Goal: Information Seeking & Learning: Learn about a topic

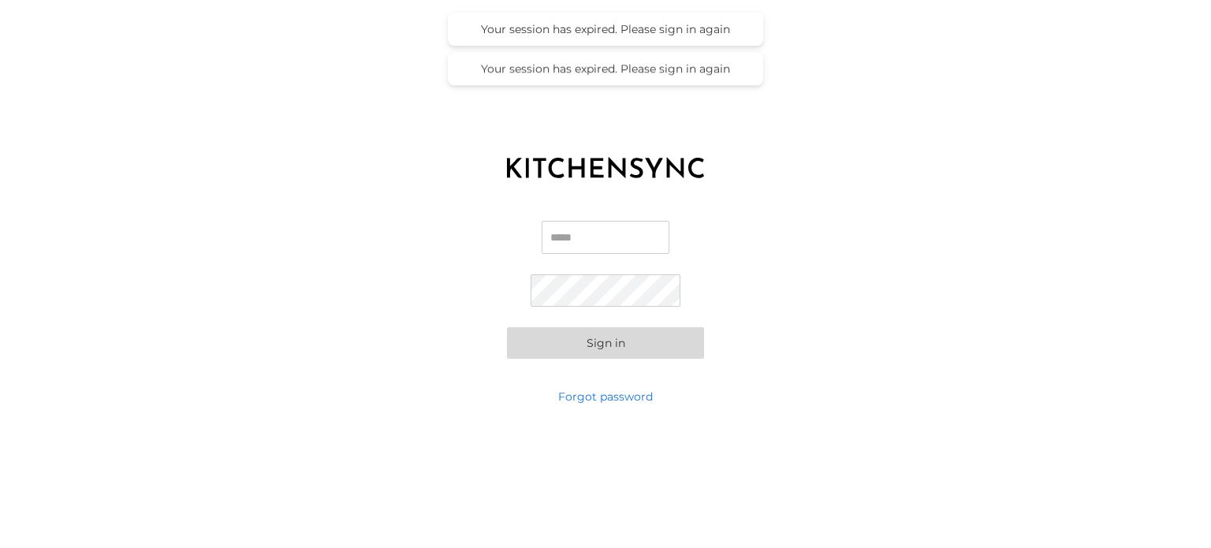
type input "**********"
click at [562, 337] on button "Sign in" at bounding box center [605, 343] width 197 height 32
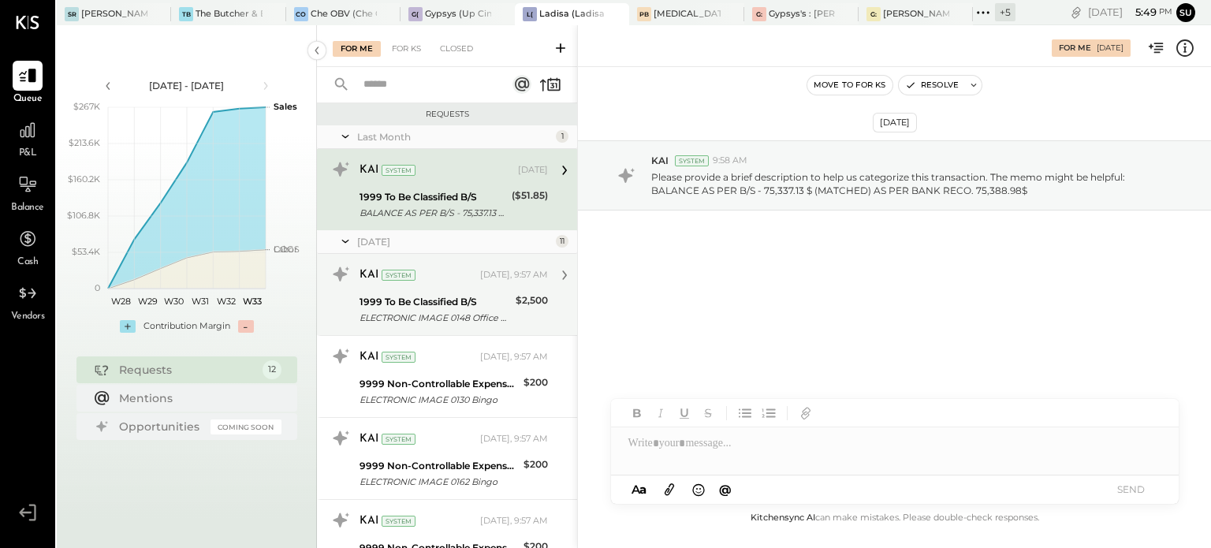
click at [423, 299] on div "1999 To Be Classified B/S" at bounding box center [435, 302] width 151 height 16
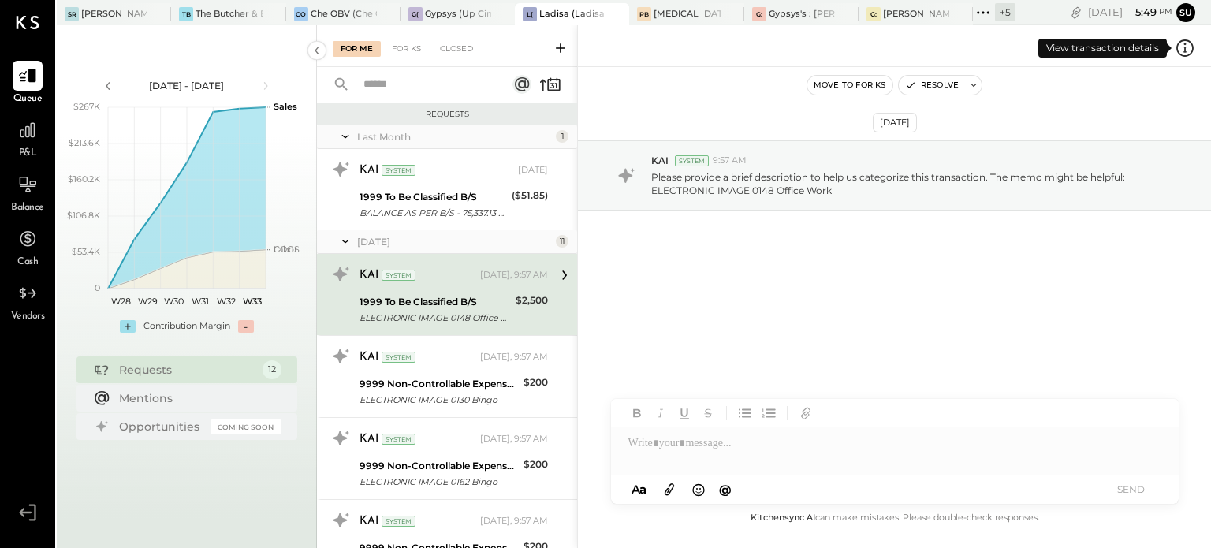
click at [1185, 43] on icon at bounding box center [1186, 47] width 2 height 9
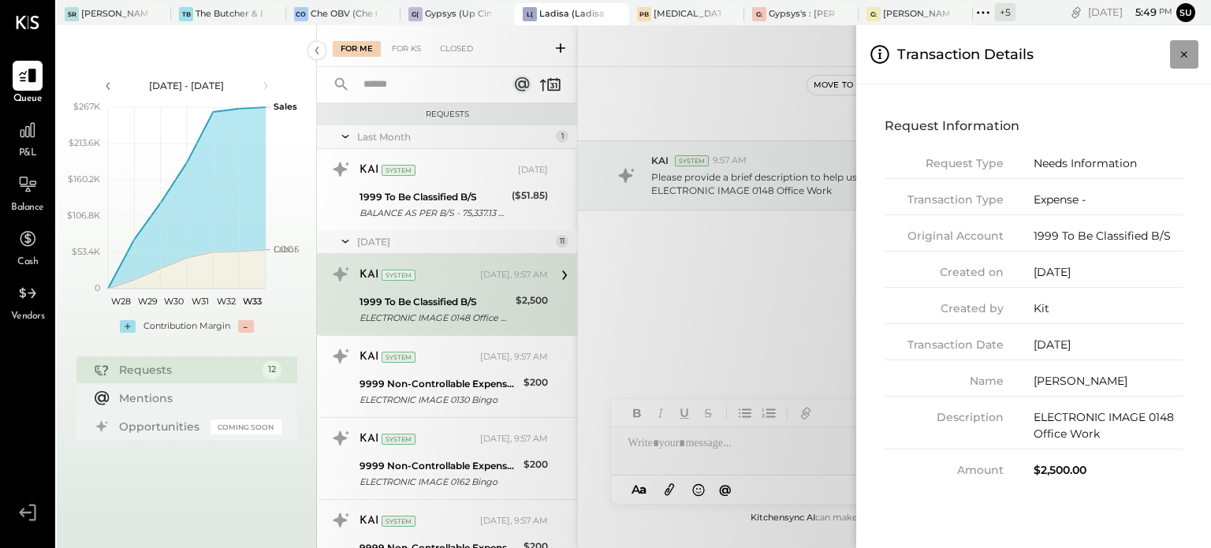
click at [1181, 54] on icon "Close panel" at bounding box center [1185, 55] width 16 height 16
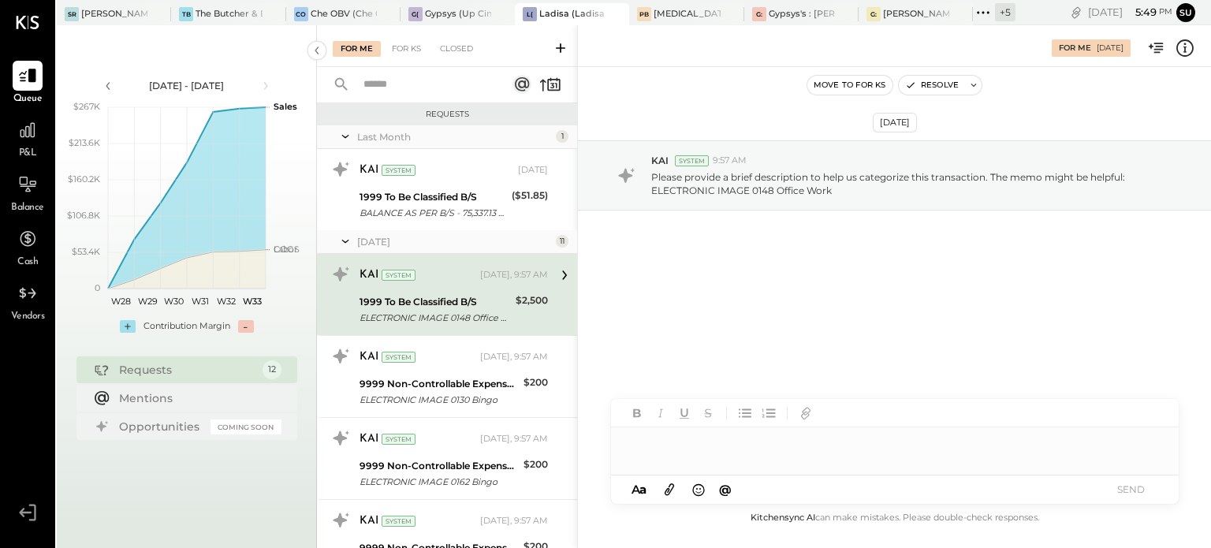
click at [636, 447] on div at bounding box center [895, 443] width 568 height 32
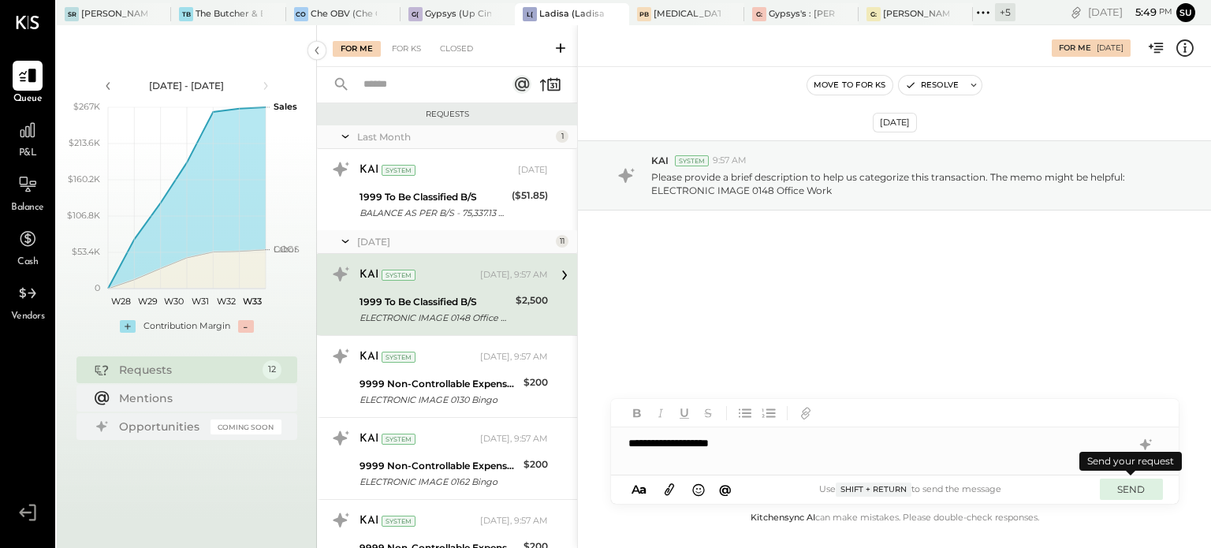
click at [1126, 482] on button "SEND" at bounding box center [1131, 489] width 63 height 21
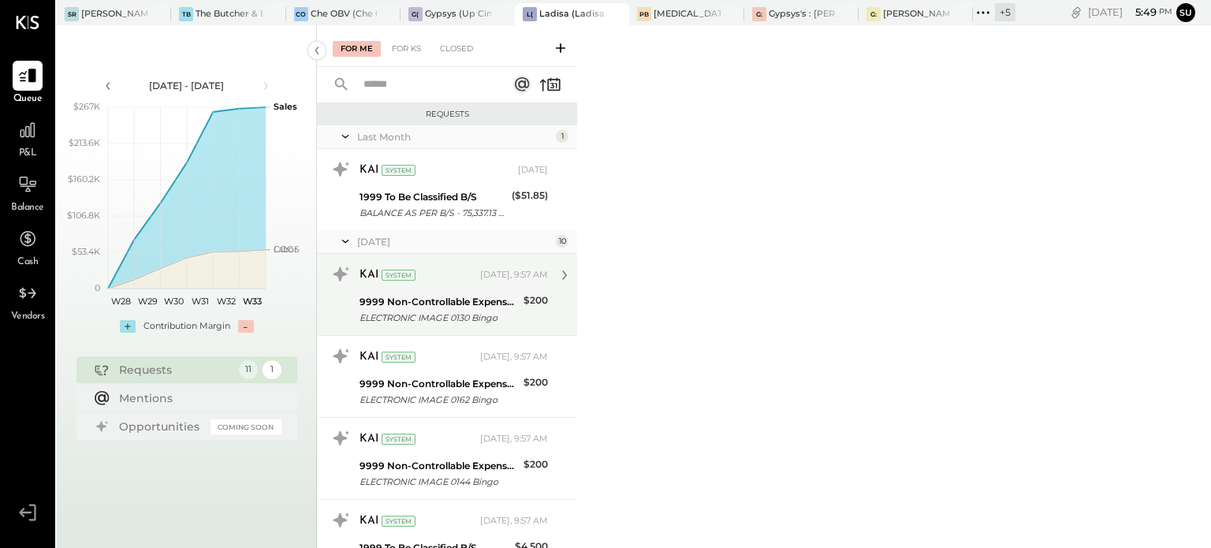
click at [439, 293] on div "9999 Non-Controllable Expenses:Other Income and Expenses:To Be Classified P&L E…" at bounding box center [439, 310] width 159 height 35
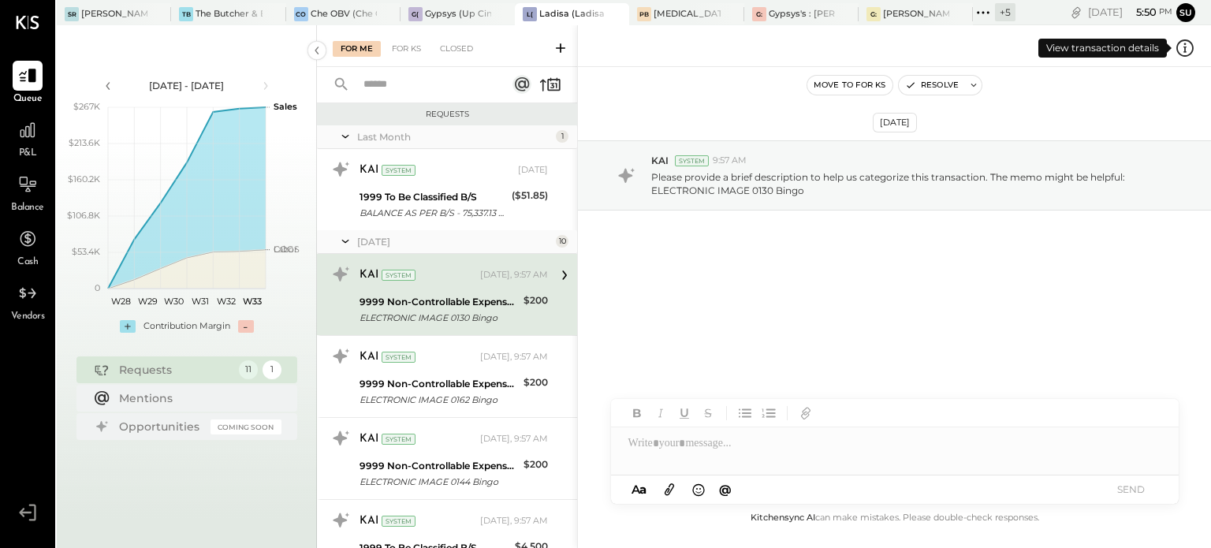
click at [1188, 42] on icon at bounding box center [1185, 48] width 21 height 21
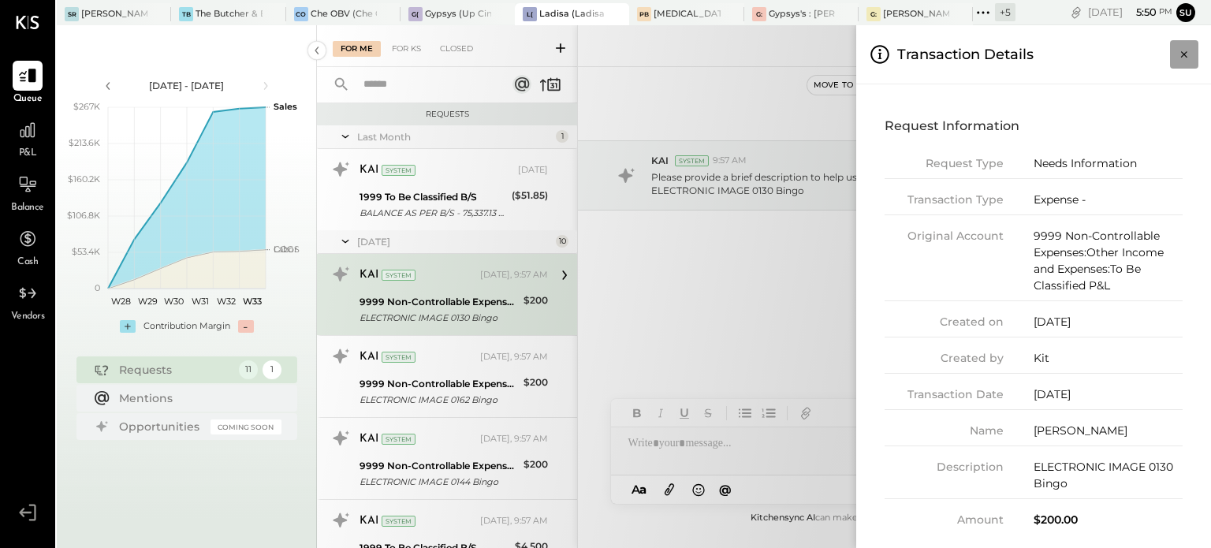
click at [1184, 54] on icon "Close panel" at bounding box center [1184, 54] width 6 height 6
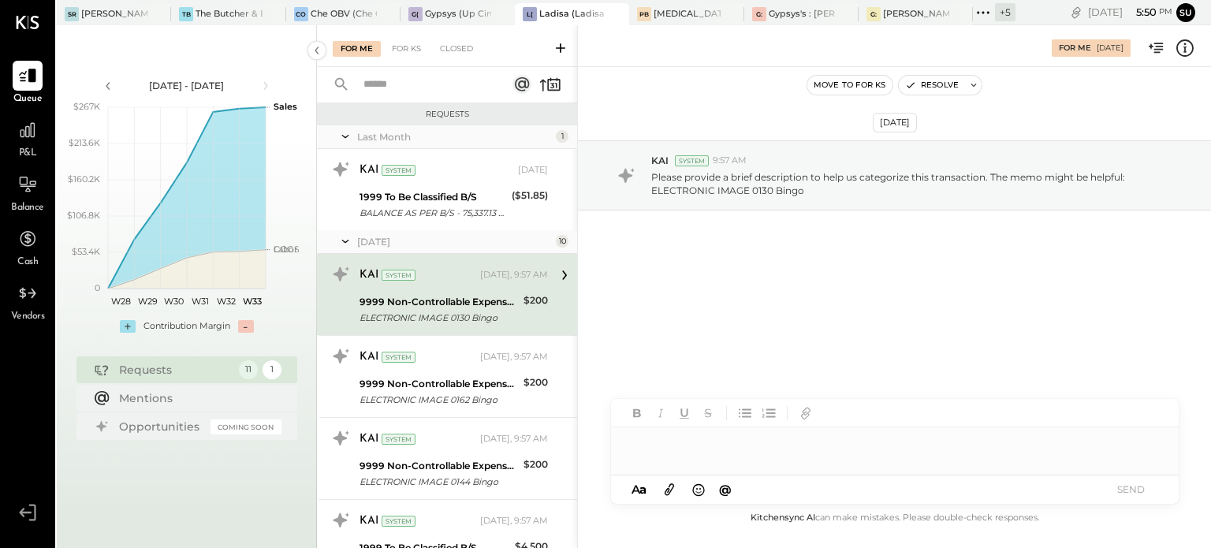
click at [671, 444] on div at bounding box center [895, 443] width 568 height 32
click at [1129, 490] on button "SEND" at bounding box center [1131, 489] width 63 height 21
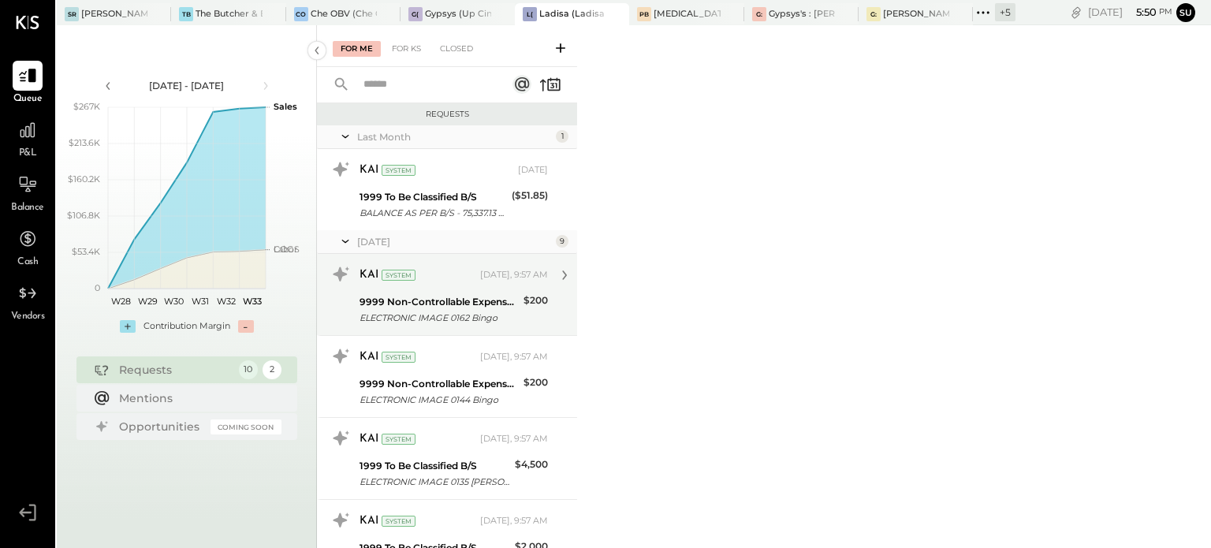
click at [482, 298] on div "9999 Non-Controllable Expenses:Other Income and Expenses:To Be Classified P&L" at bounding box center [439, 302] width 159 height 16
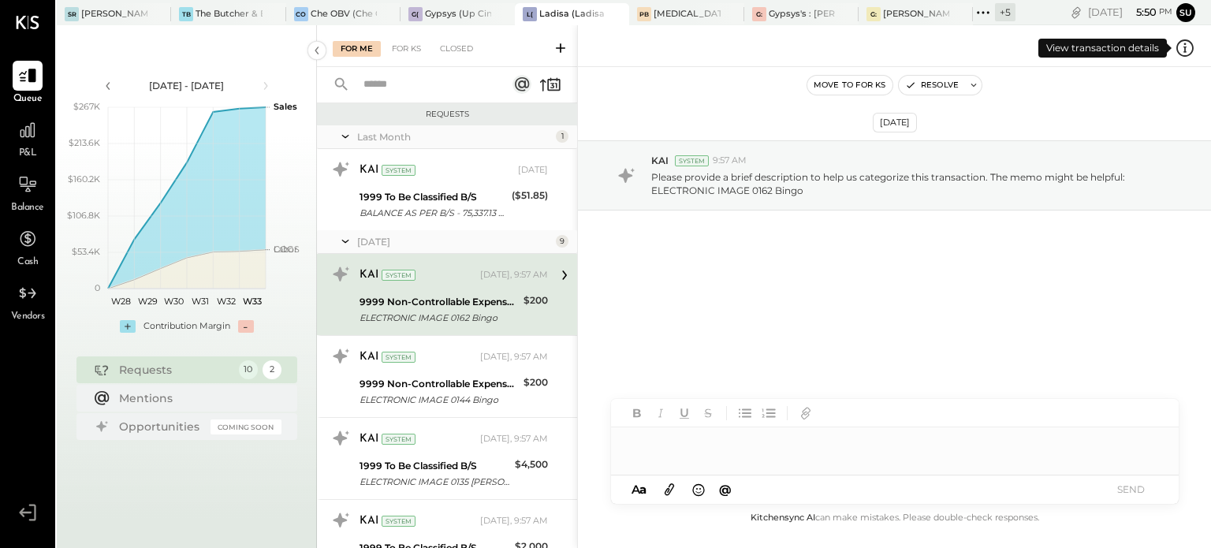
click at [1193, 48] on icon at bounding box center [1185, 48] width 21 height 21
click at [731, 461] on div "For Me For KS Closed Requests Last Month 1 KAI System [DATE] 1999 To Be Classif…" at bounding box center [764, 286] width 894 height 523
click at [730, 454] on div at bounding box center [895, 443] width 568 height 32
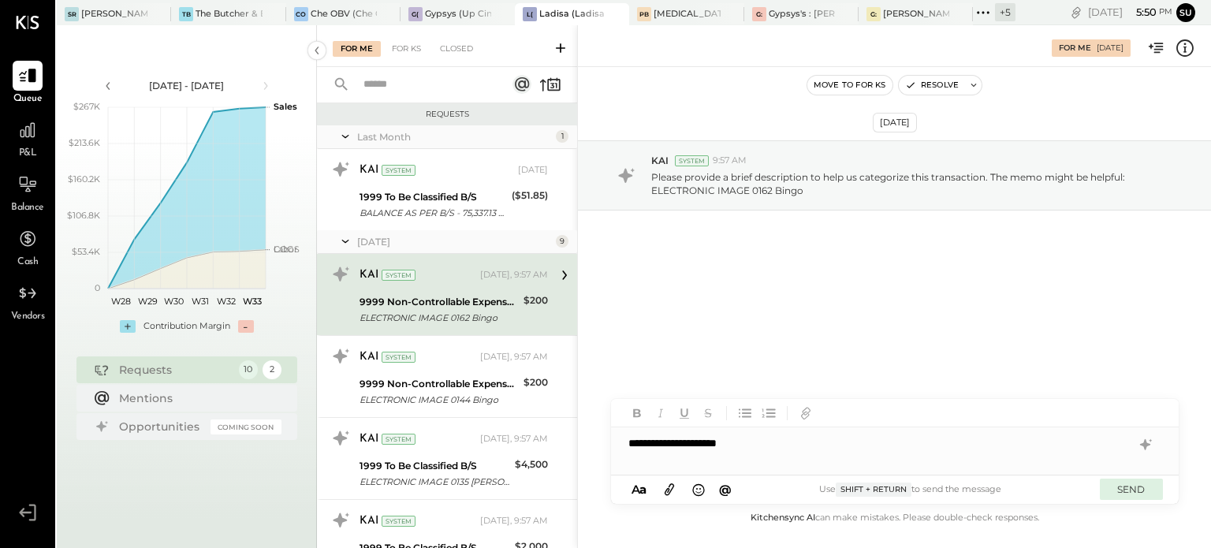
click at [1136, 486] on button "SEND" at bounding box center [1131, 489] width 63 height 21
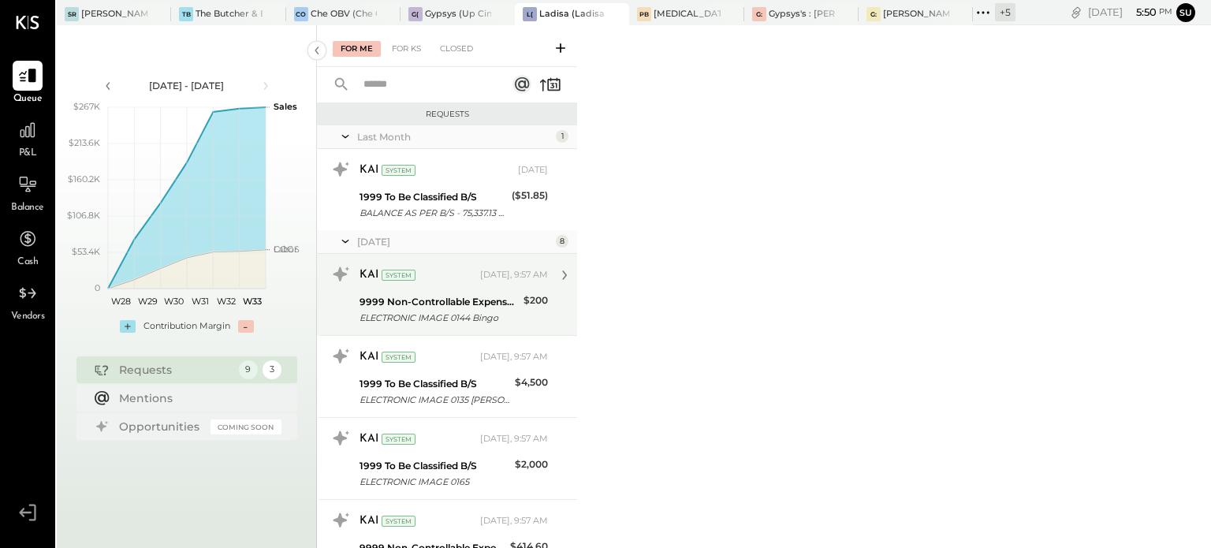
click at [472, 286] on div "KAI System [DATE], 9:57 AM" at bounding box center [454, 275] width 189 height 22
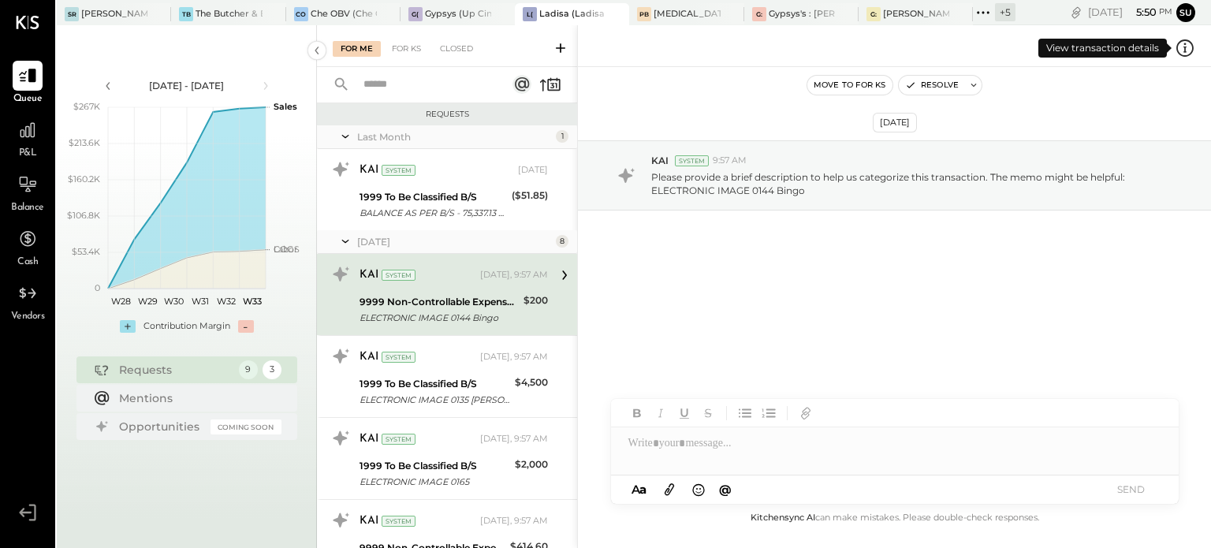
click at [1185, 50] on icon at bounding box center [1186, 47] width 2 height 9
click at [743, 447] on div "For Me For KS Closed Requests Last Month 1 KAI System [DATE] 1999 To Be Classif…" at bounding box center [764, 286] width 894 height 523
click at [644, 433] on div at bounding box center [895, 443] width 568 height 32
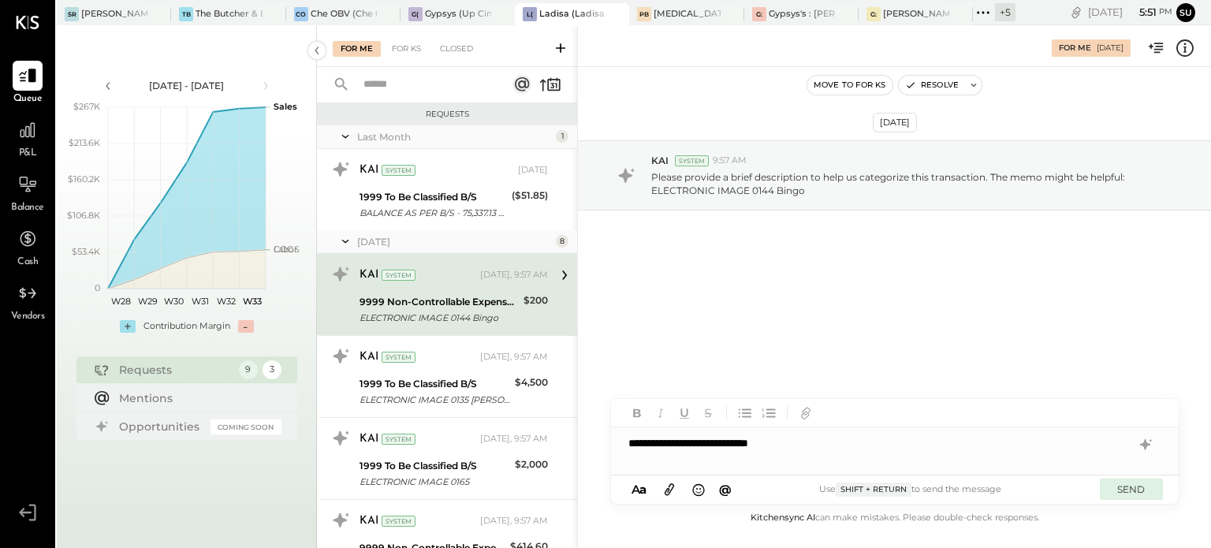
click at [1133, 488] on button "SEND" at bounding box center [1131, 489] width 63 height 21
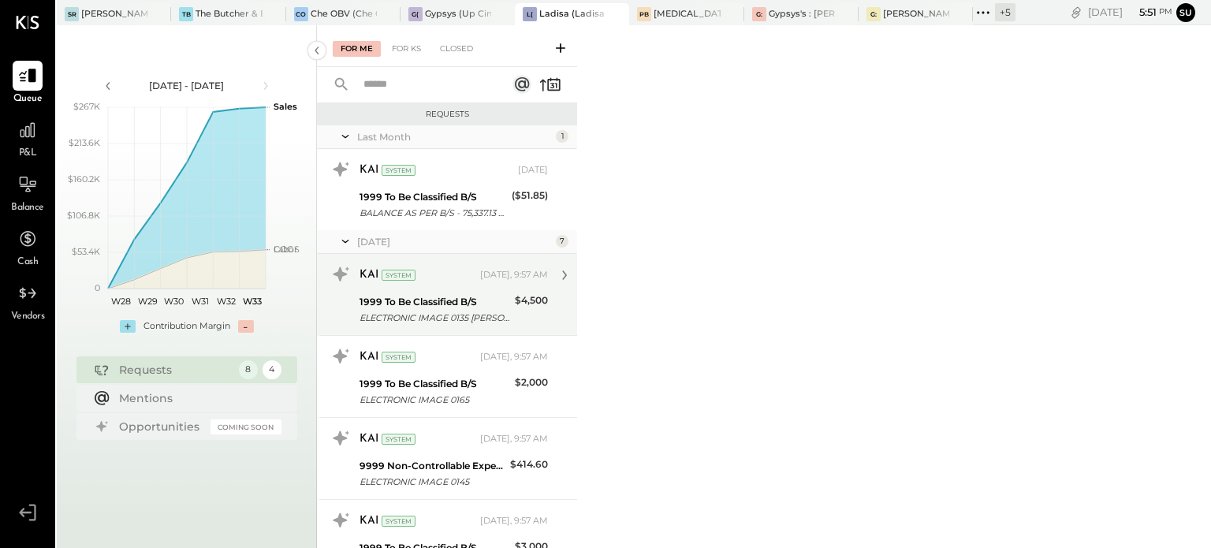
click at [493, 306] on div "1999 To Be Classified B/S" at bounding box center [435, 302] width 151 height 16
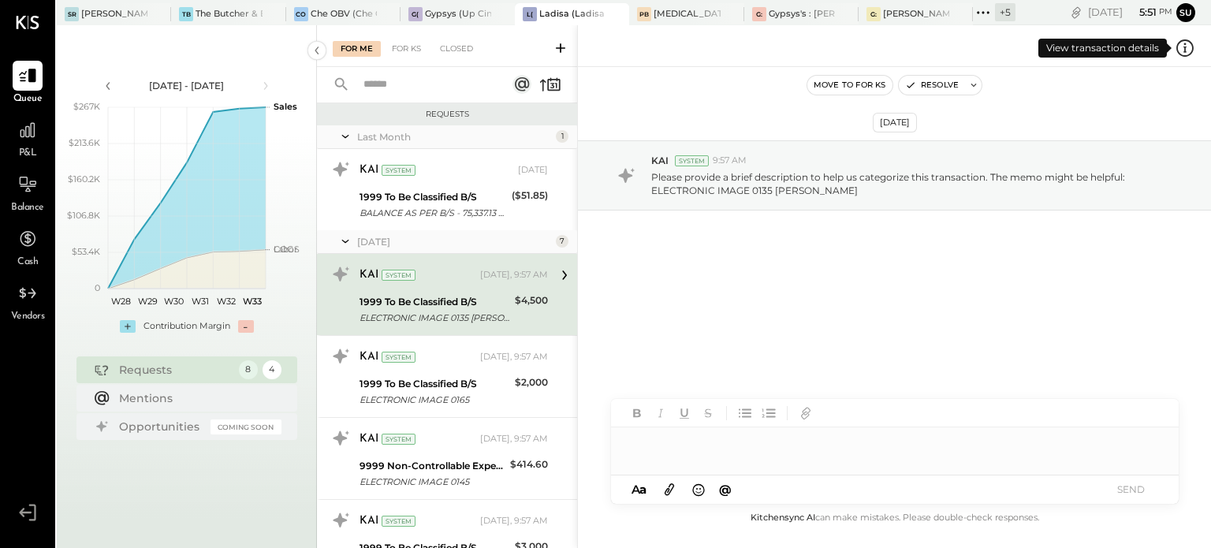
click at [1190, 43] on icon at bounding box center [1185, 48] width 21 height 21
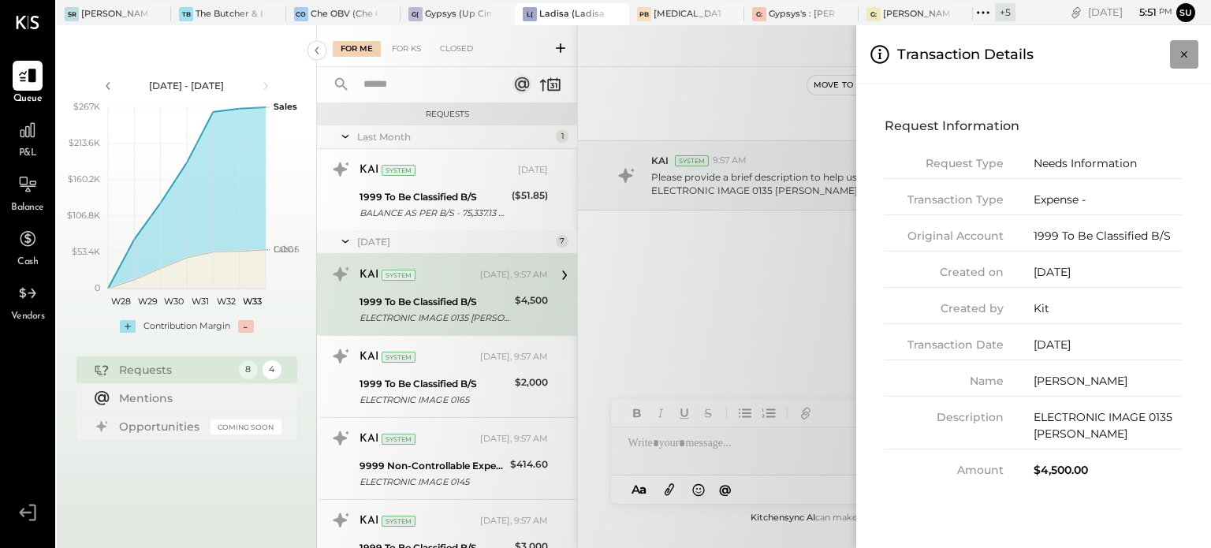
click at [1183, 54] on icon "Close panel" at bounding box center [1184, 54] width 6 height 6
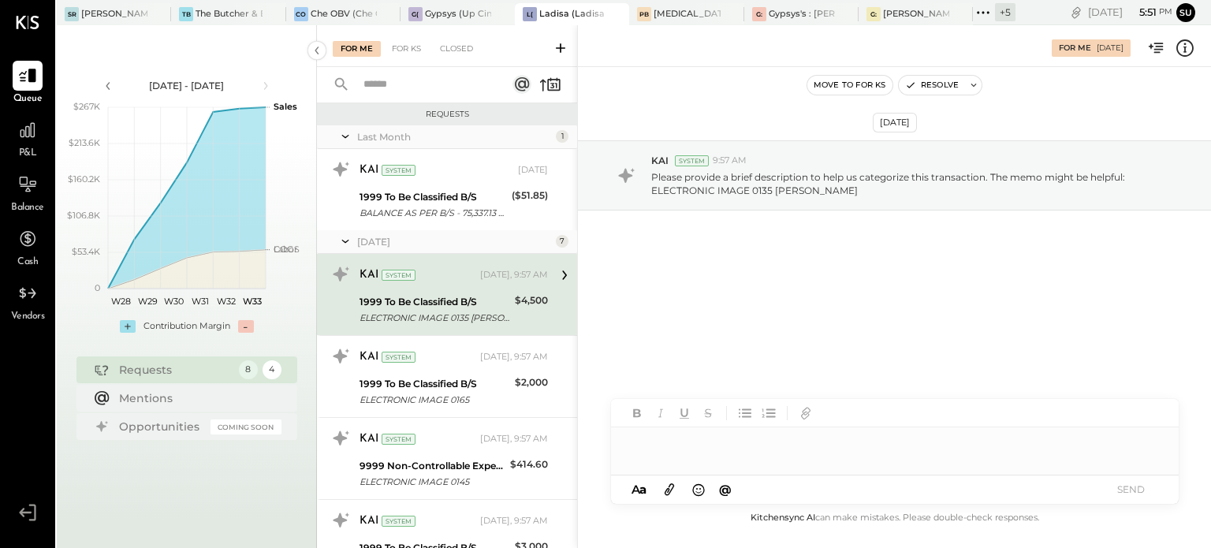
click at [667, 451] on div at bounding box center [895, 443] width 568 height 32
click at [1126, 488] on button "SEND" at bounding box center [1131, 489] width 63 height 21
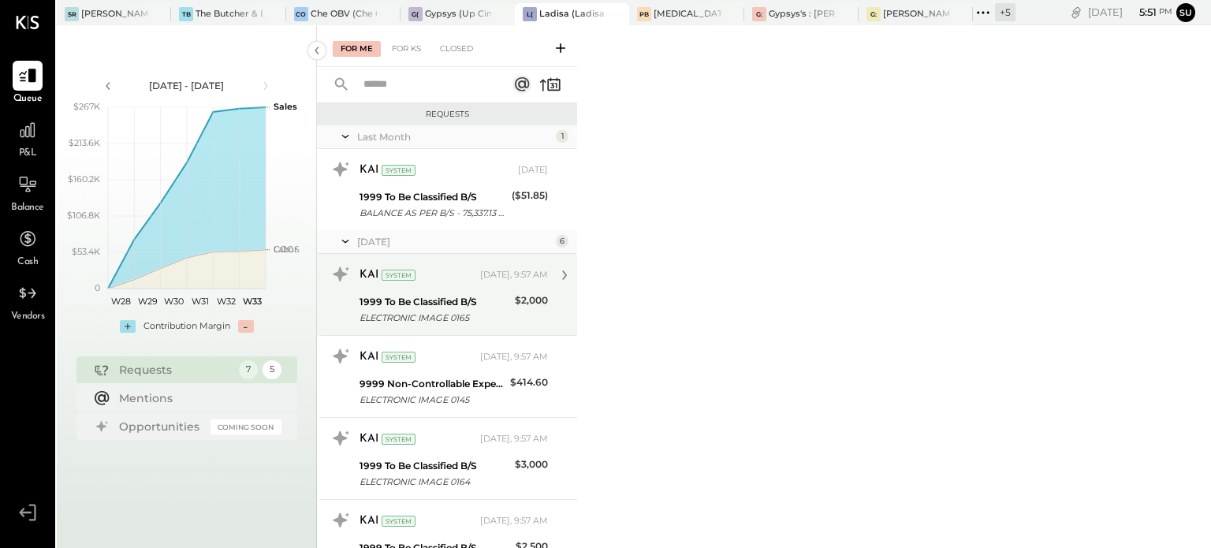
click at [454, 282] on div "KAI System" at bounding box center [419, 275] width 118 height 16
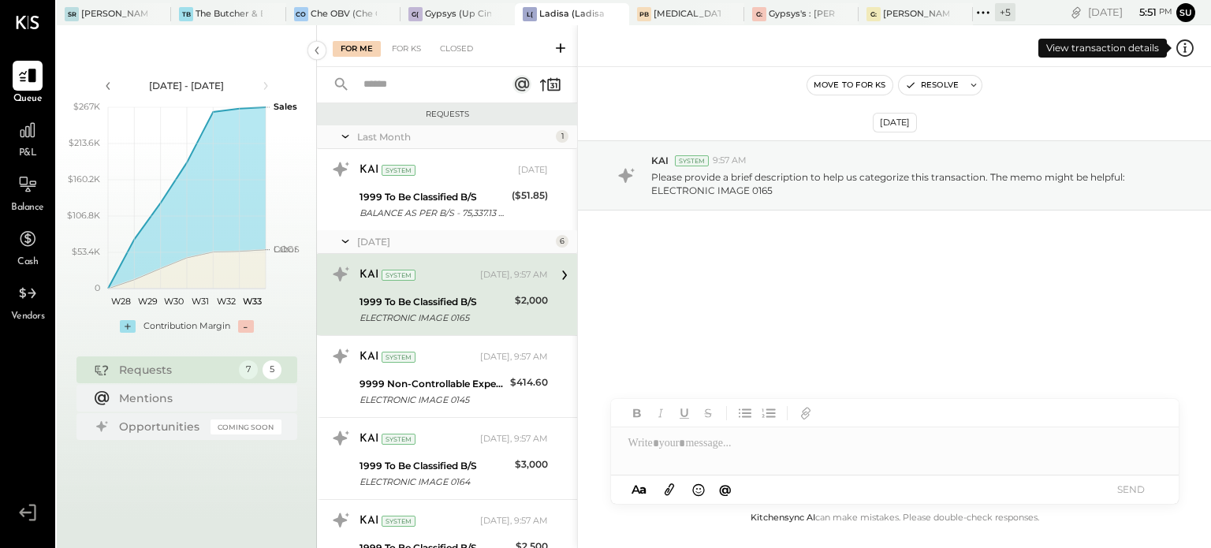
click at [1187, 47] on icon at bounding box center [1185, 48] width 21 height 21
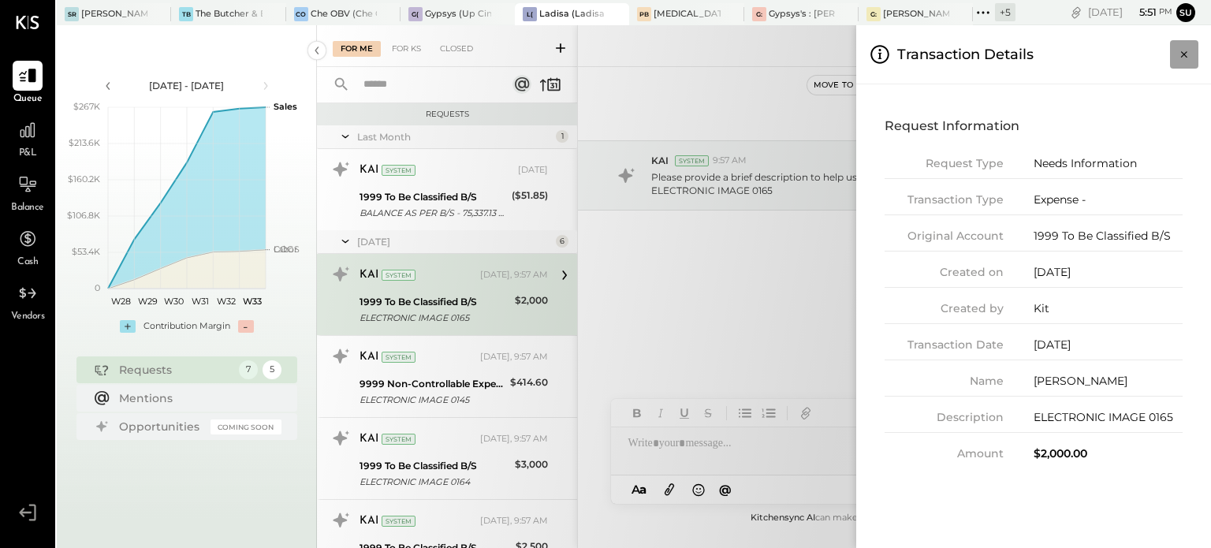
click at [1185, 50] on icon "Close panel" at bounding box center [1185, 55] width 16 height 16
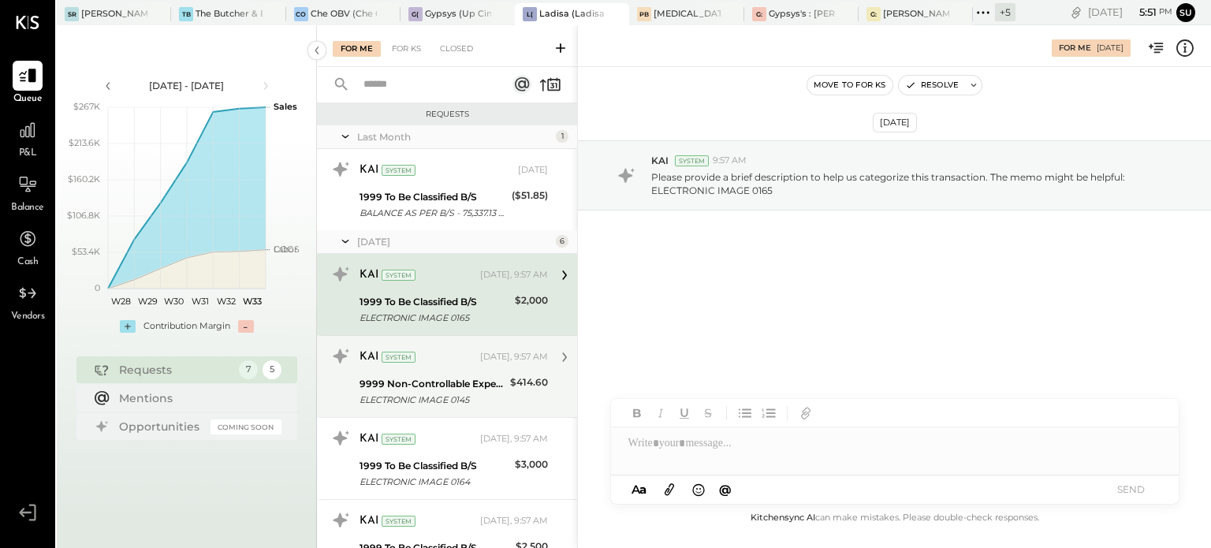
click at [446, 362] on div "KAI System" at bounding box center [419, 357] width 118 height 16
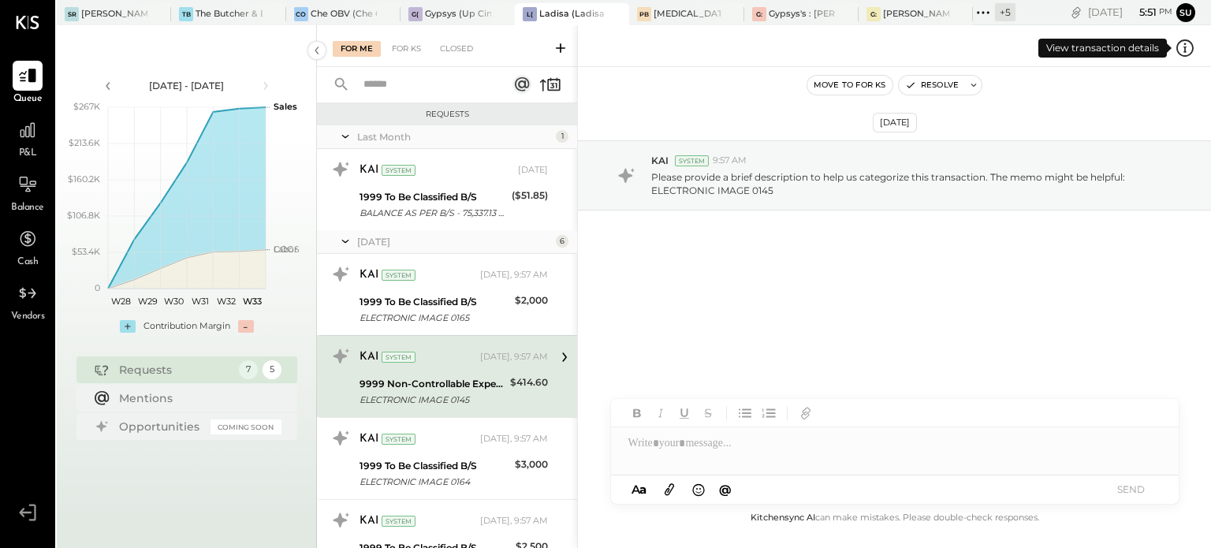
click at [1179, 43] on icon at bounding box center [1185, 47] width 17 height 17
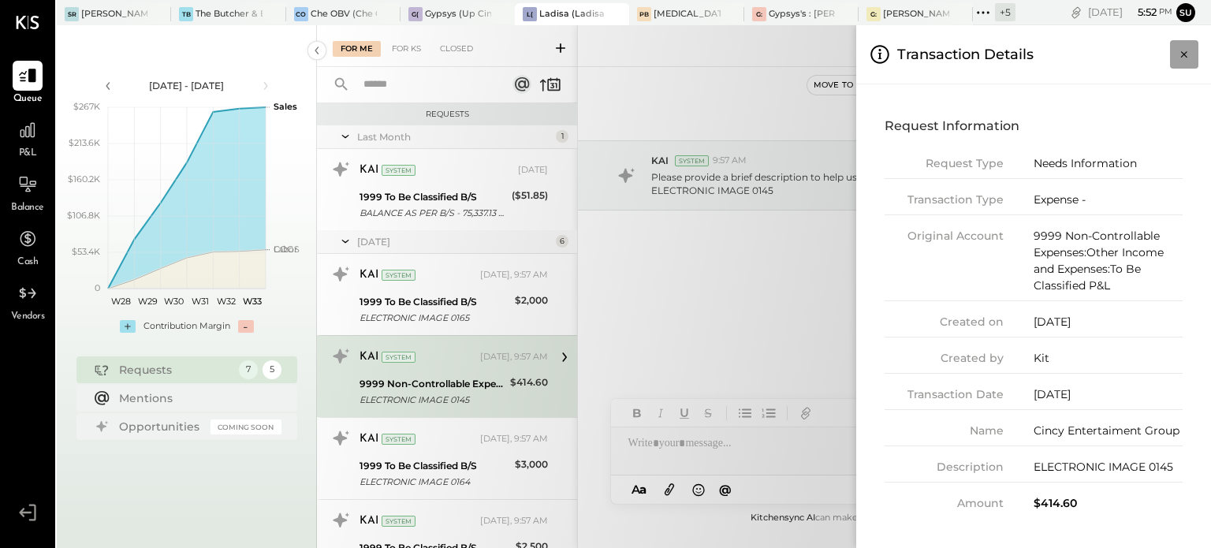
click at [1185, 56] on icon "Close panel" at bounding box center [1184, 54] width 6 height 6
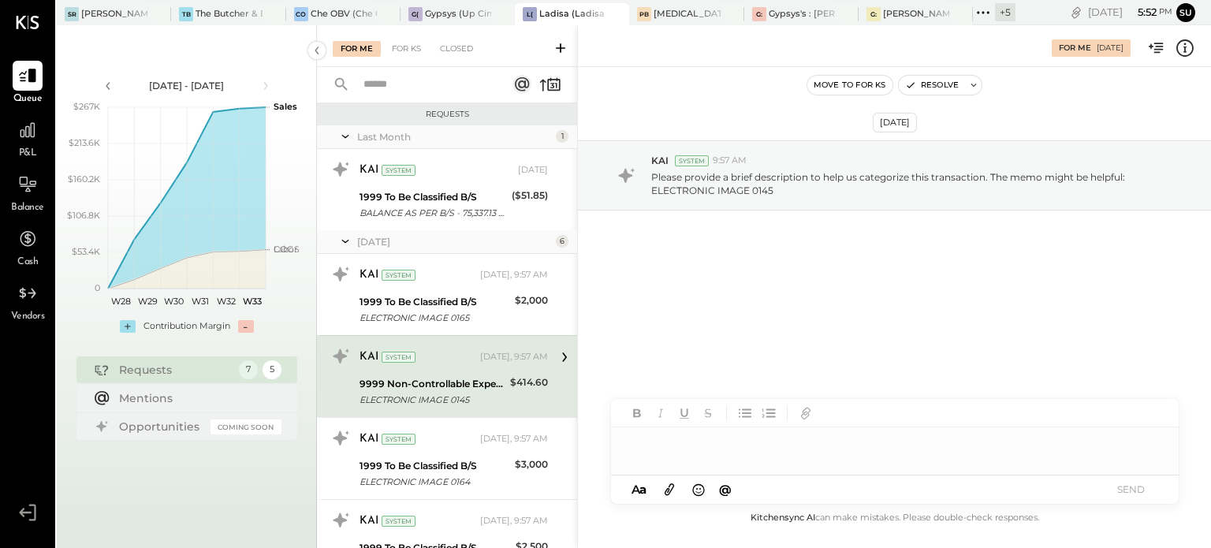
click at [685, 440] on div at bounding box center [895, 443] width 568 height 32
click at [1133, 491] on button "SEND" at bounding box center [1131, 489] width 63 height 21
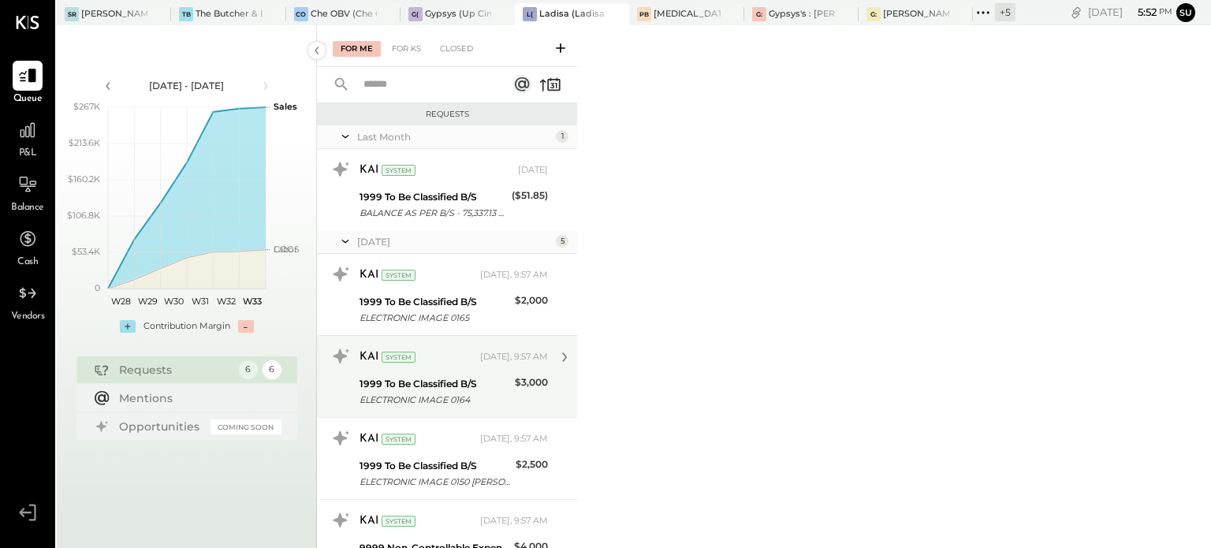
click at [426, 384] on div "1999 To Be Classified B/S" at bounding box center [435, 384] width 151 height 16
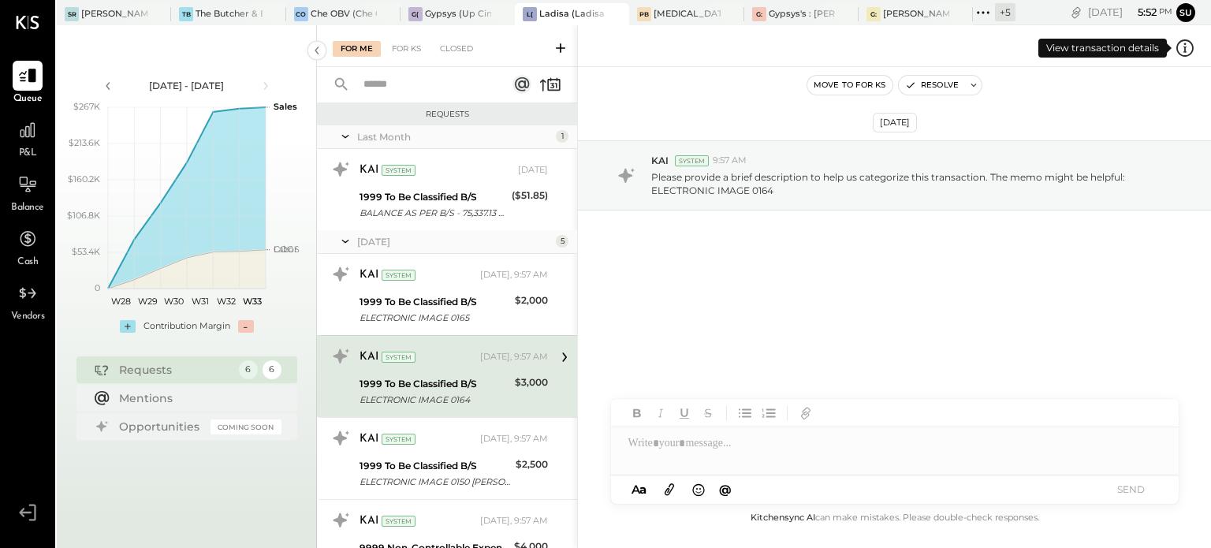
click at [1190, 44] on icon at bounding box center [1185, 48] width 21 height 21
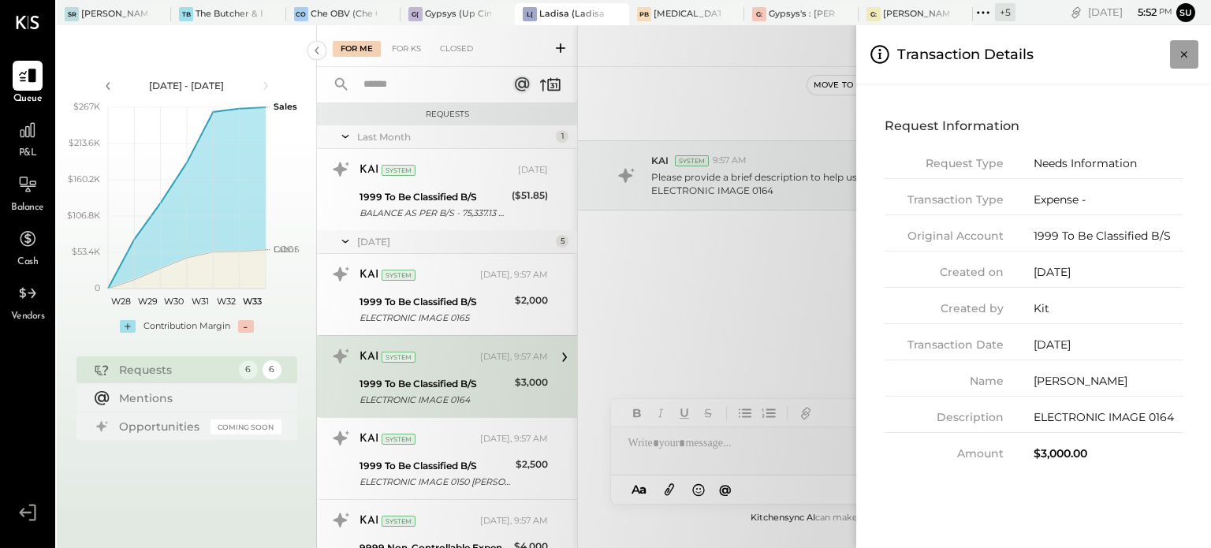
click at [1186, 53] on icon "Close panel" at bounding box center [1185, 55] width 16 height 16
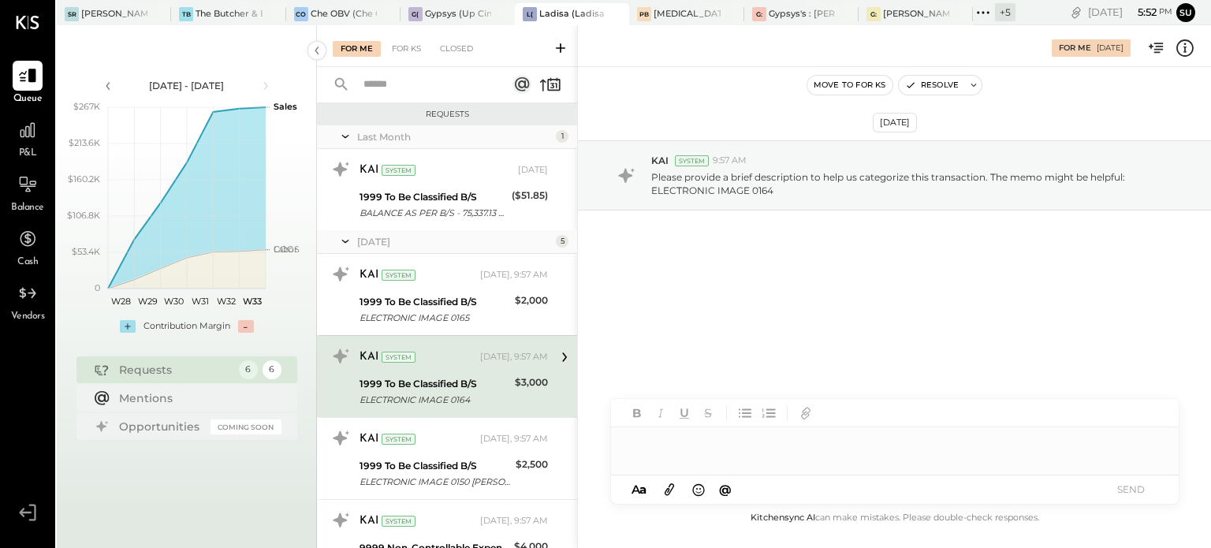
click at [684, 452] on div at bounding box center [895, 443] width 568 height 32
click at [1139, 494] on button "SEND" at bounding box center [1131, 489] width 63 height 21
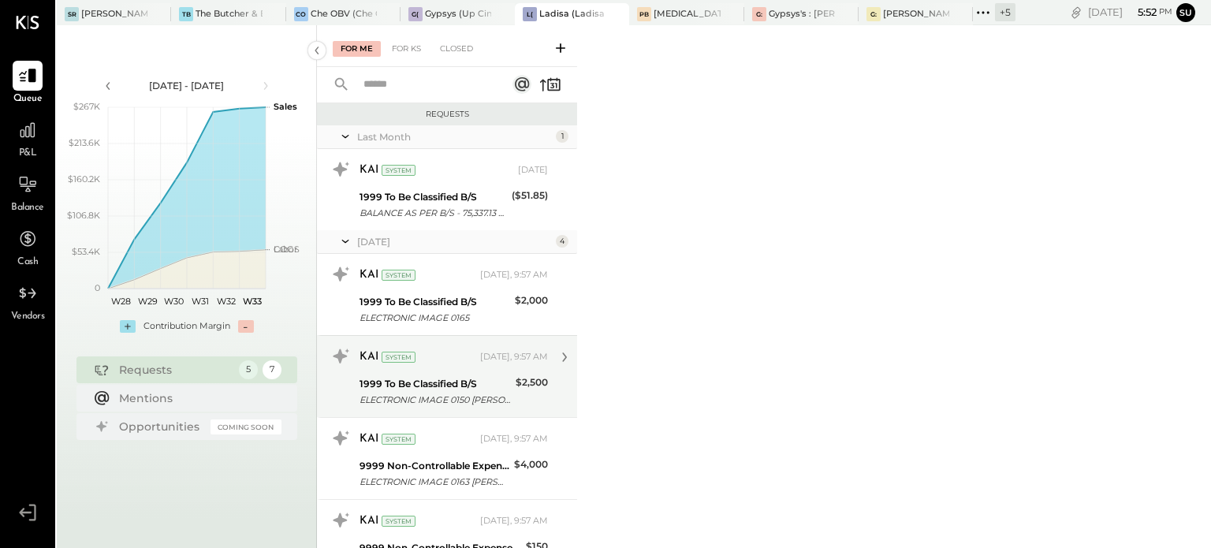
click at [461, 368] on div "KAI System [DATE], 9:57 AM" at bounding box center [454, 357] width 189 height 27
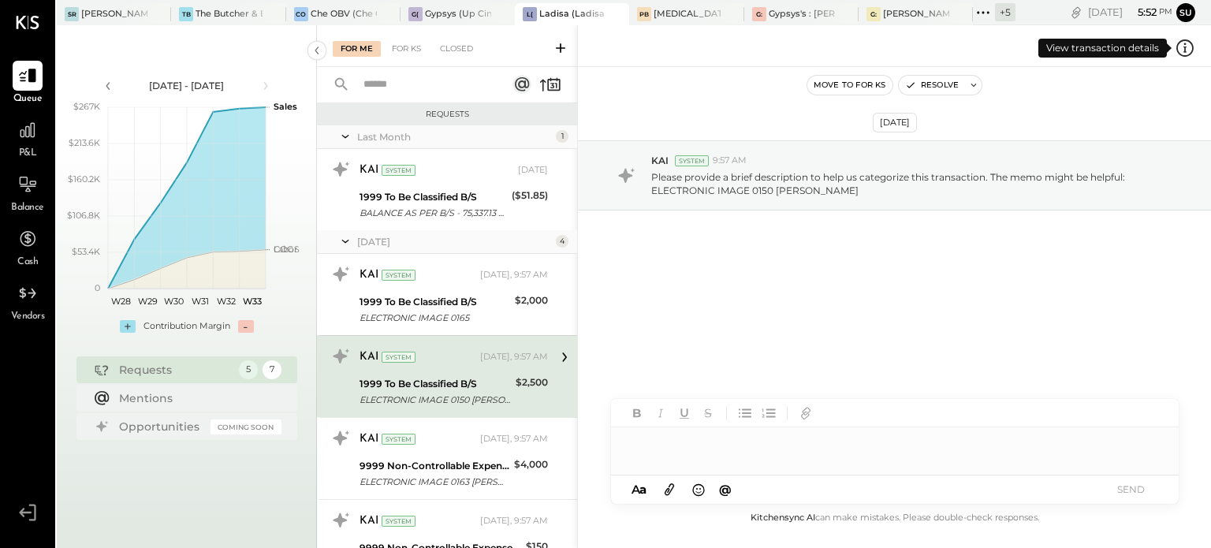
click at [1183, 50] on icon at bounding box center [1185, 48] width 21 height 21
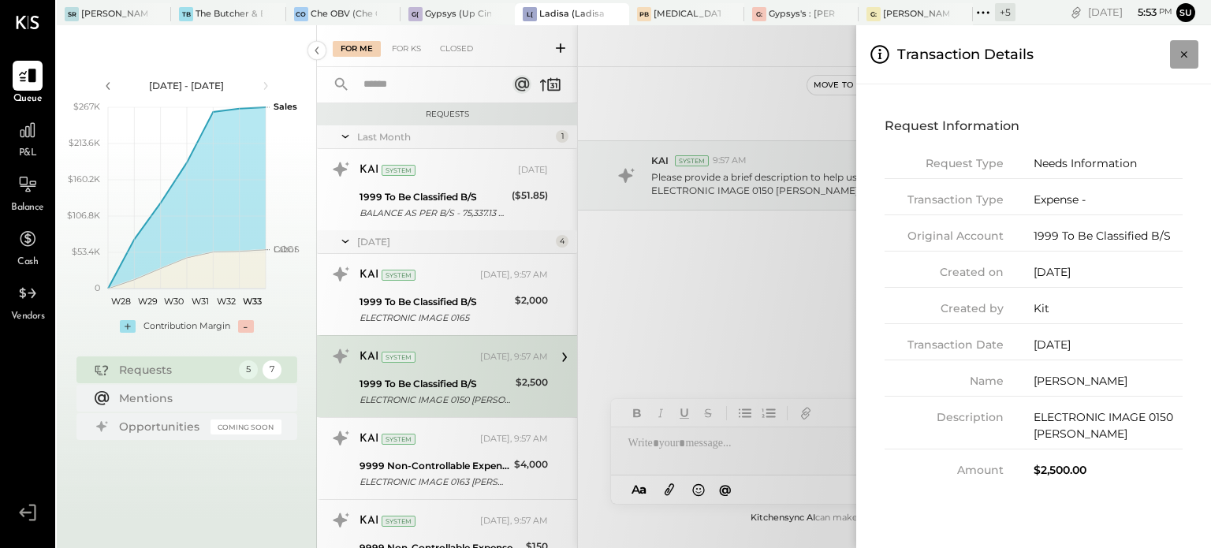
click at [1184, 50] on icon "Close panel" at bounding box center [1185, 55] width 16 height 16
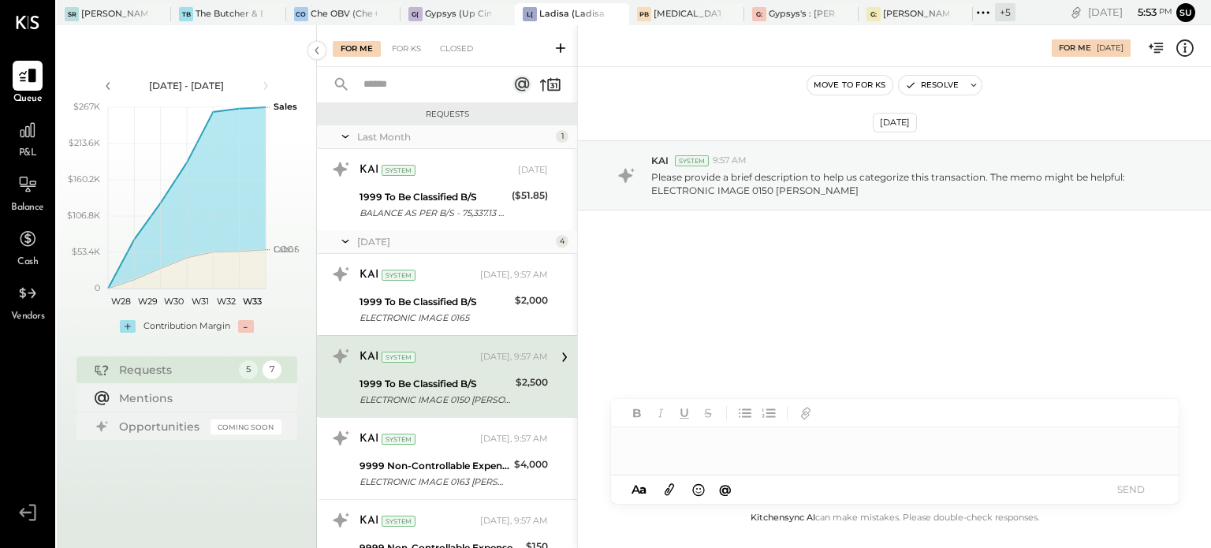
click at [657, 454] on div at bounding box center [895, 443] width 568 height 32
click at [1129, 487] on button "SEND" at bounding box center [1131, 489] width 63 height 21
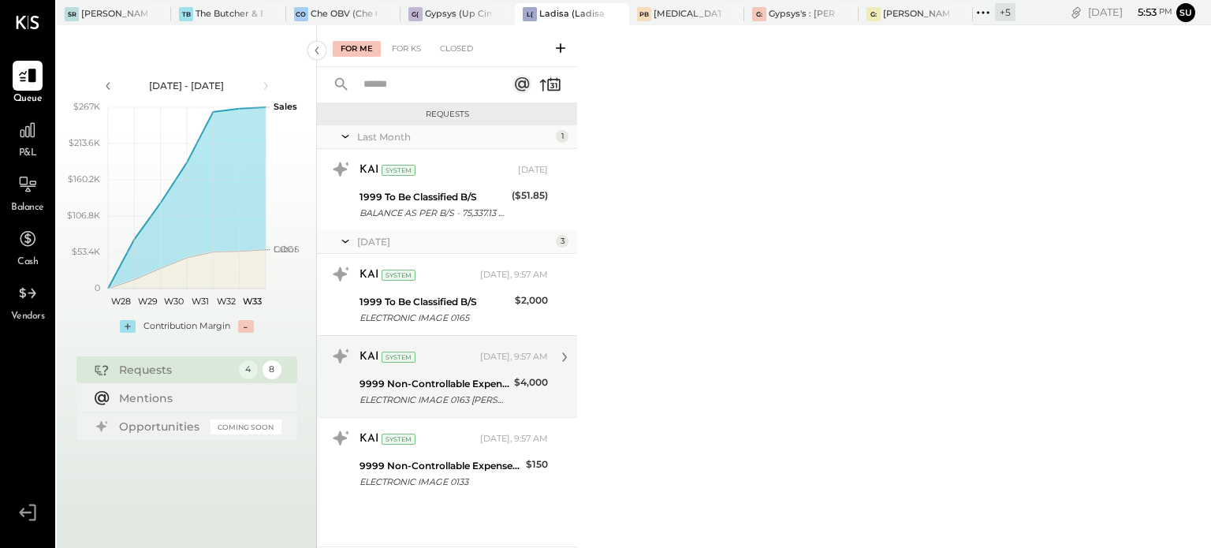
click at [505, 384] on div "9999 Non-Controllable Expenses:Other Income and Expenses:To Be Classified P&L" at bounding box center [435, 384] width 150 height 16
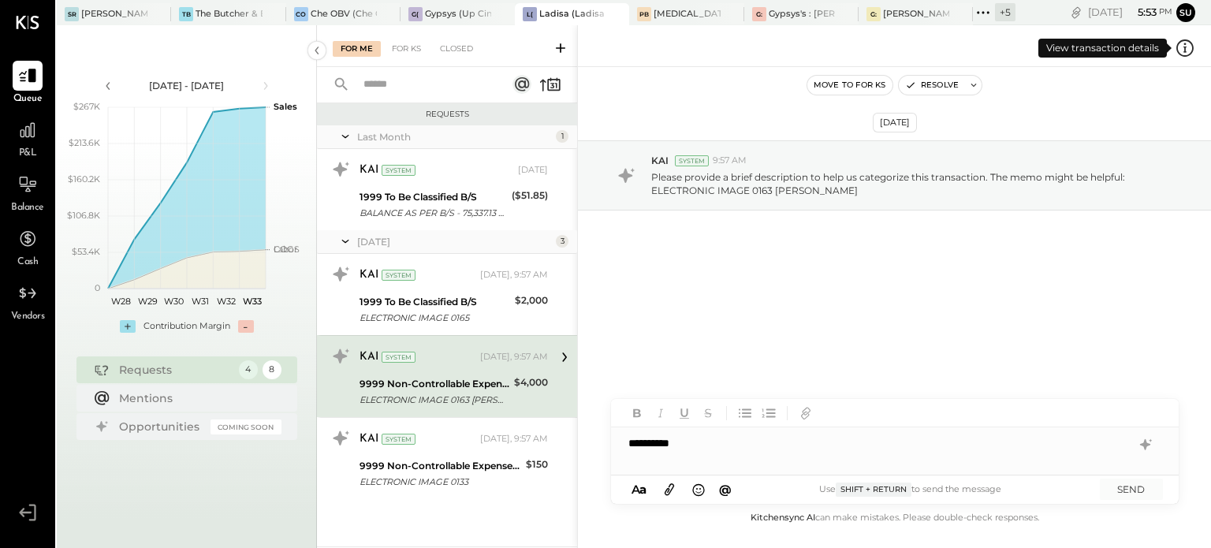
click at [1187, 40] on icon at bounding box center [1185, 47] width 17 height 17
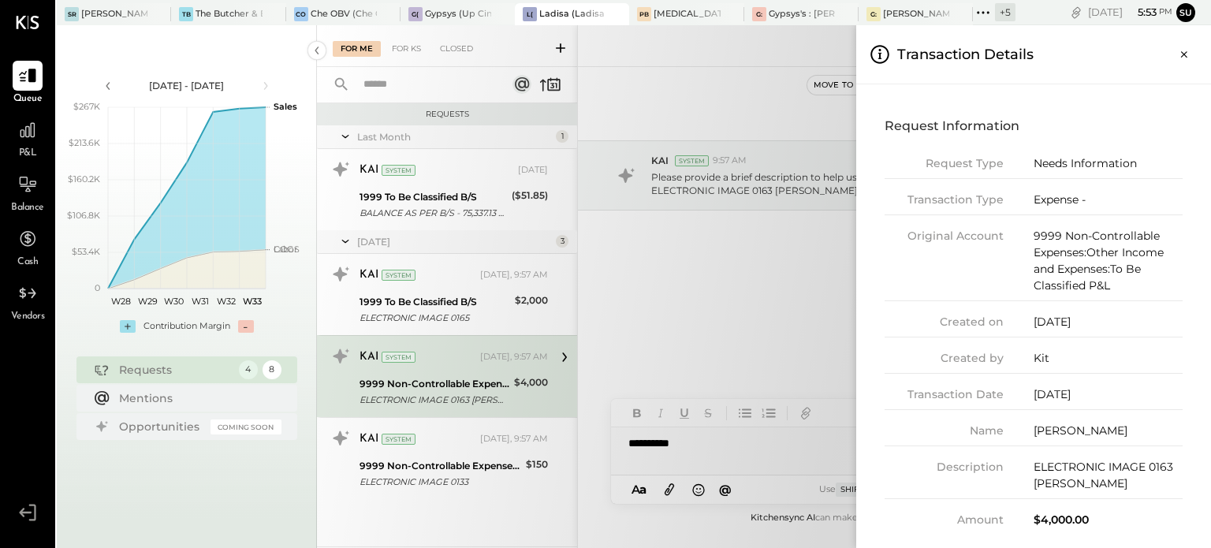
click at [1187, 40] on button "Close panel" at bounding box center [1184, 54] width 28 height 28
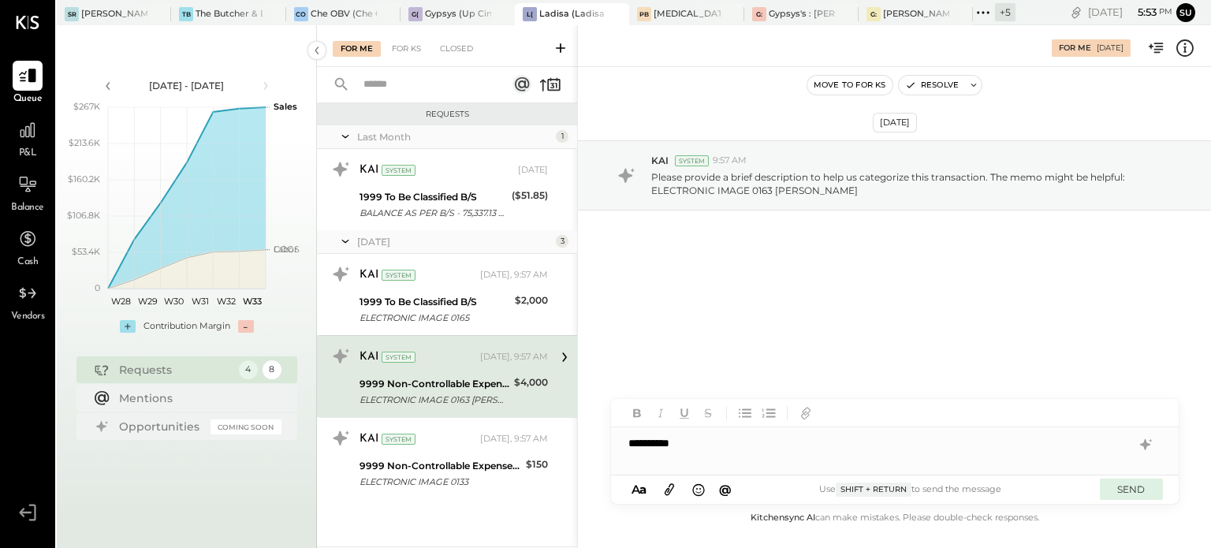
click at [1132, 485] on button "SEND" at bounding box center [1131, 489] width 63 height 21
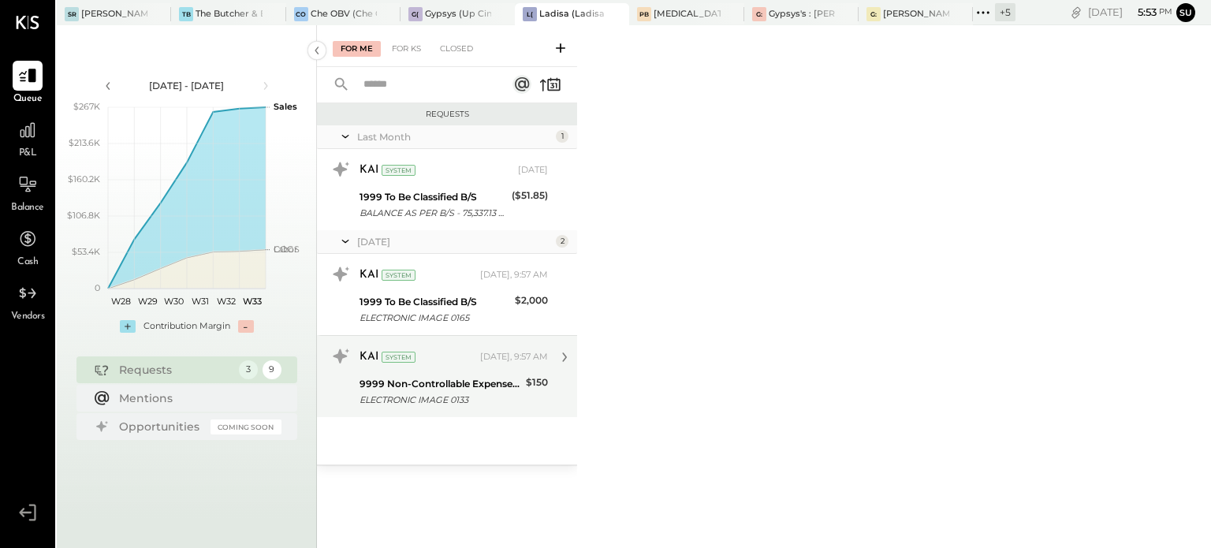
click at [468, 381] on div "9999 Non-Controllable Expenses:Other Income and Expenses:To Be Classified P&L" at bounding box center [441, 384] width 162 height 16
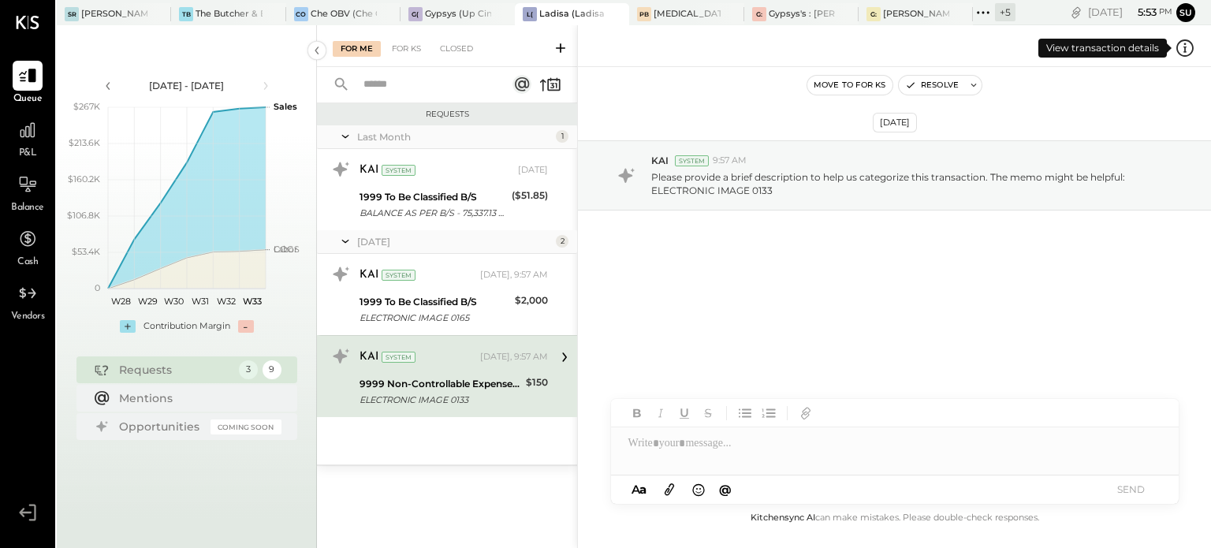
click at [1178, 42] on icon at bounding box center [1185, 48] width 21 height 21
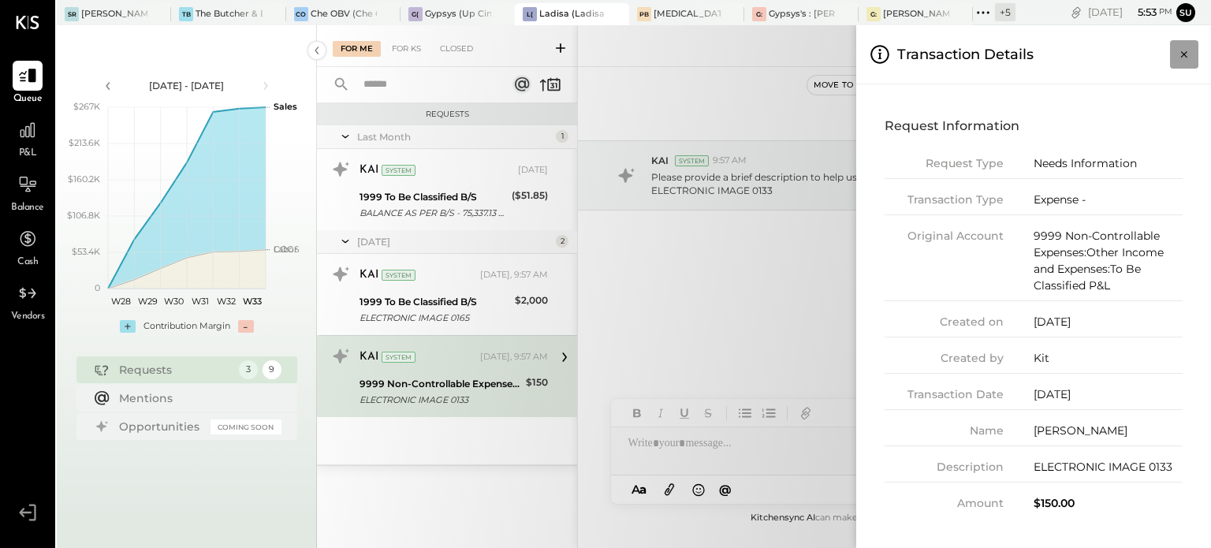
click at [1181, 53] on icon "Close panel" at bounding box center [1185, 55] width 16 height 16
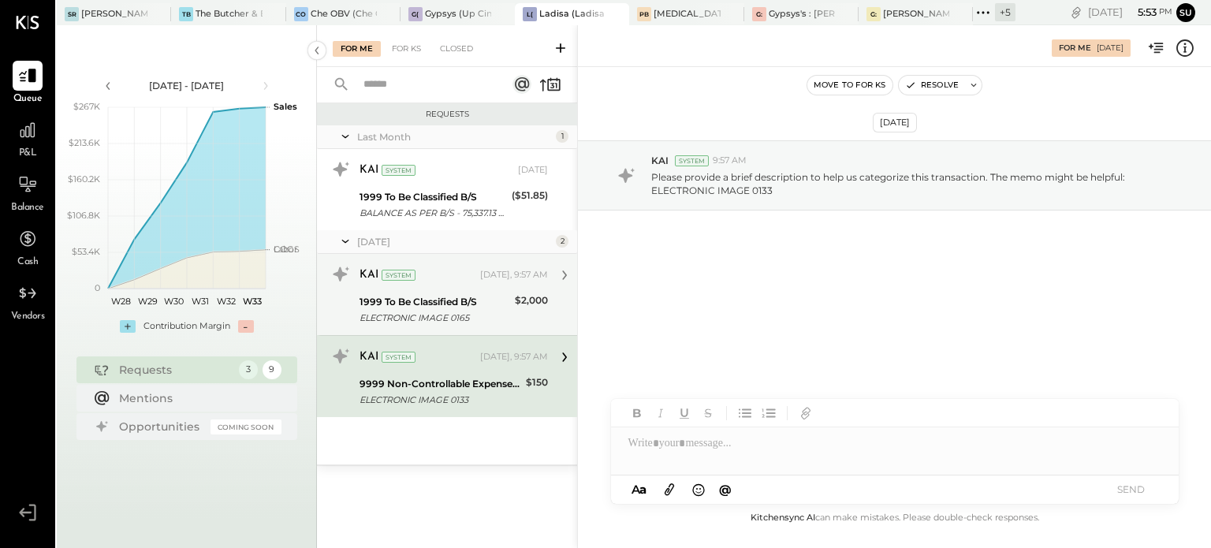
click at [497, 298] on div "1999 To Be Classified B/S" at bounding box center [435, 302] width 151 height 16
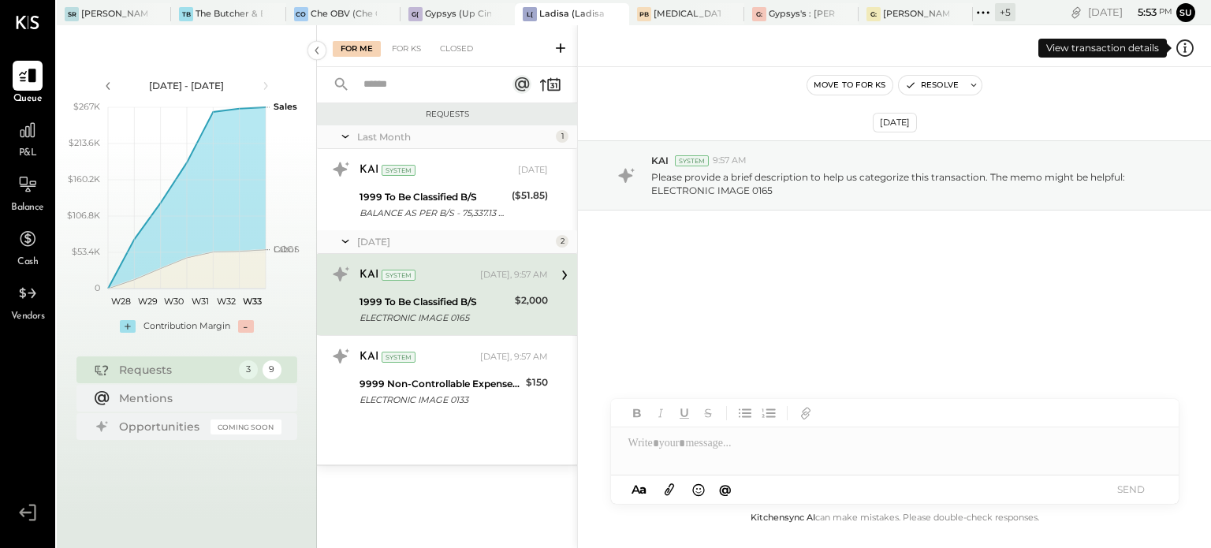
click at [1189, 44] on icon at bounding box center [1185, 48] width 21 height 21
click at [475, 371] on div "For Me For KS Closed Requests Last Month 1 KAI System [DATE] 1999 To Be Classif…" at bounding box center [764, 286] width 894 height 523
click at [475, 371] on div "KAI System [DATE], 9:57 AM 9999 Non-Controllable Expenses:Other Income and Expe…" at bounding box center [454, 376] width 189 height 65
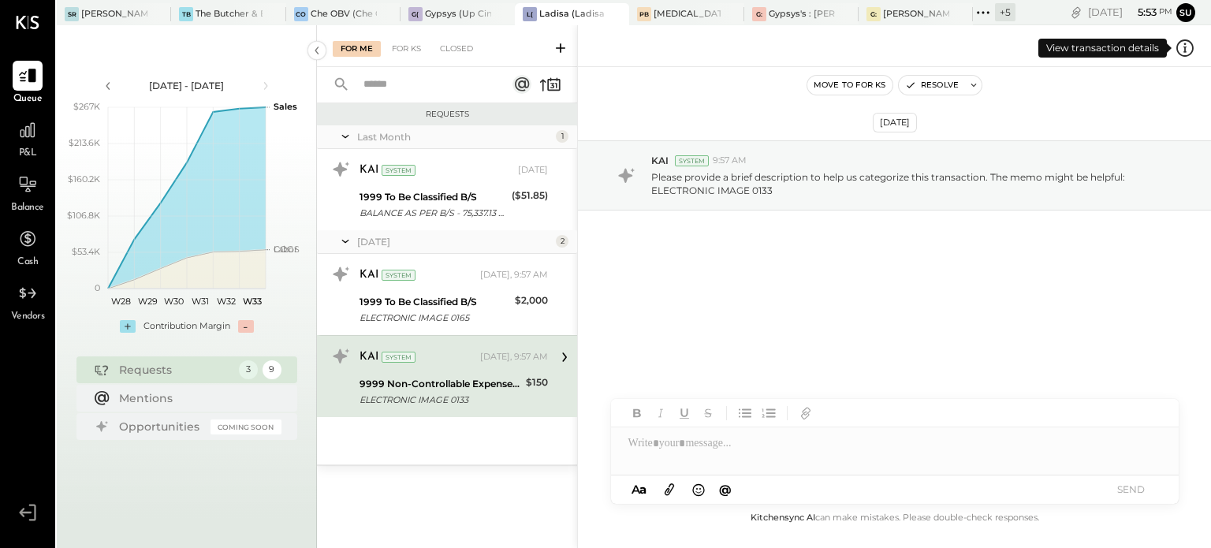
click at [1193, 41] on icon at bounding box center [1185, 48] width 21 height 21
click at [692, 431] on div "For Me For KS Closed Requests Last Month 1 KAI System [DATE] 1999 To Be Classif…" at bounding box center [764, 286] width 894 height 523
click at [1182, 50] on icon at bounding box center [1185, 48] width 21 height 21
click at [745, 440] on div "For Me For KS Closed Requests Last Month 1 KAI System [DATE] 1999 To Be Classif…" at bounding box center [764, 286] width 894 height 523
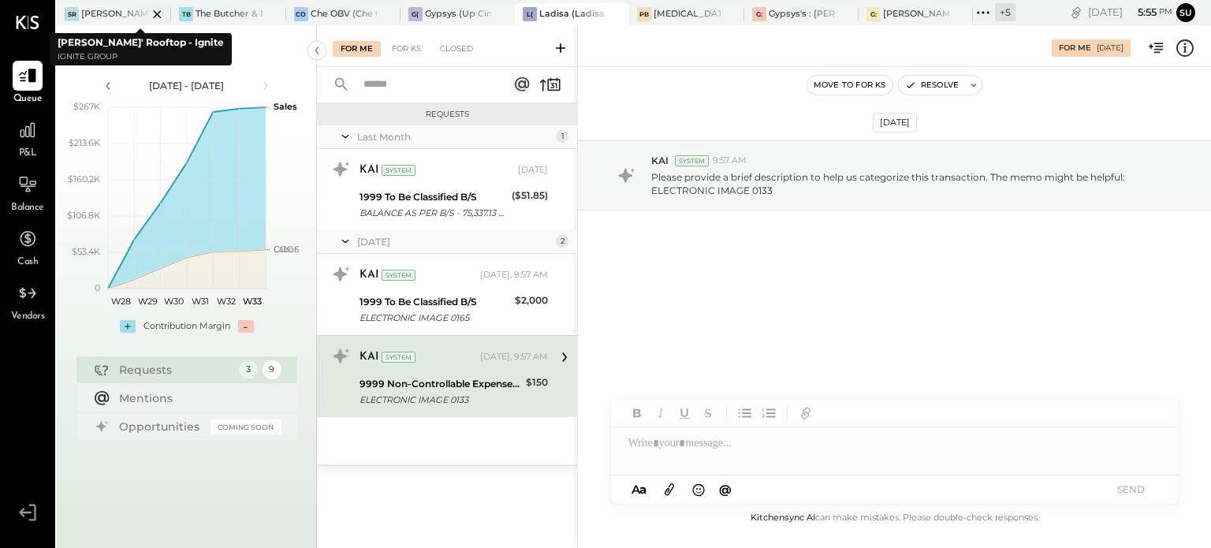
click at [123, 6] on div at bounding box center [143, 13] width 55 height 21
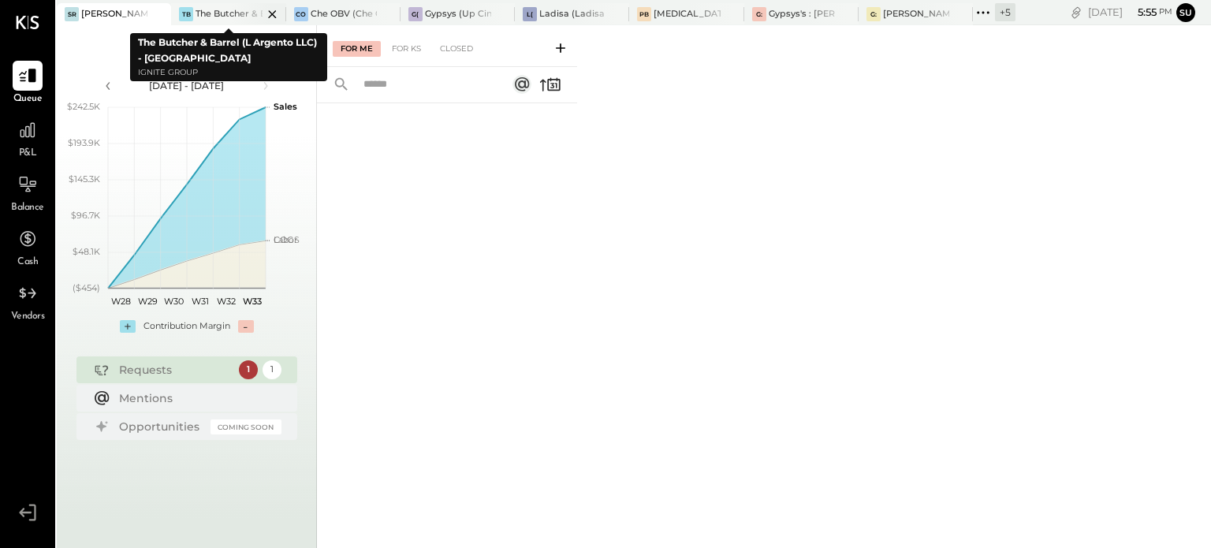
click at [211, 12] on div "The Butcher & Barrel (L Argento LLC) - [GEOGRAPHIC_DATA]" at bounding box center [229, 14] width 66 height 13
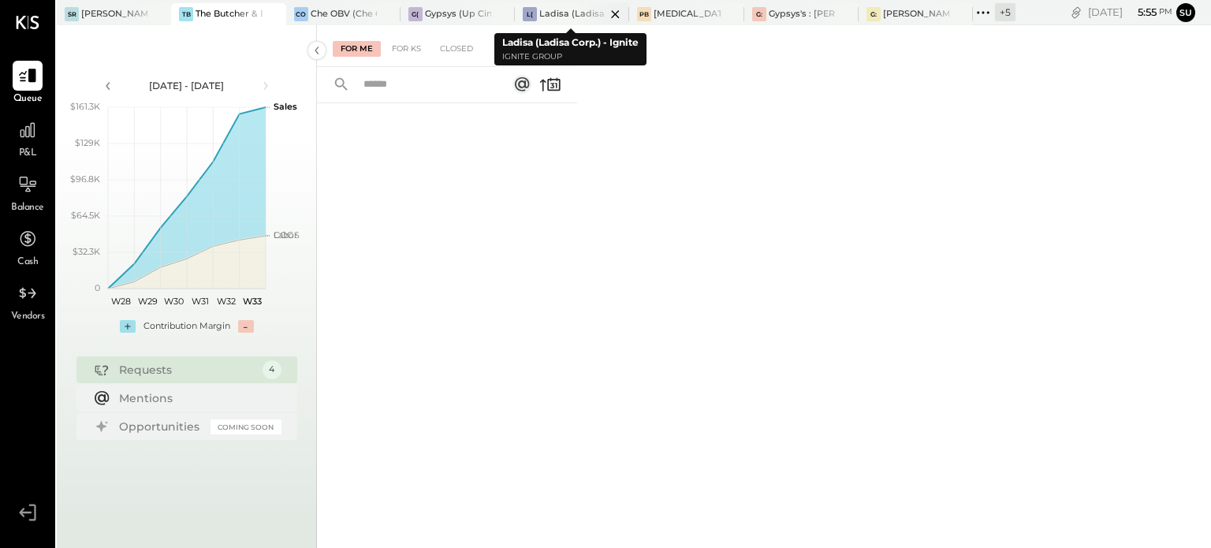
click at [579, 13] on div at bounding box center [601, 13] width 55 height 21
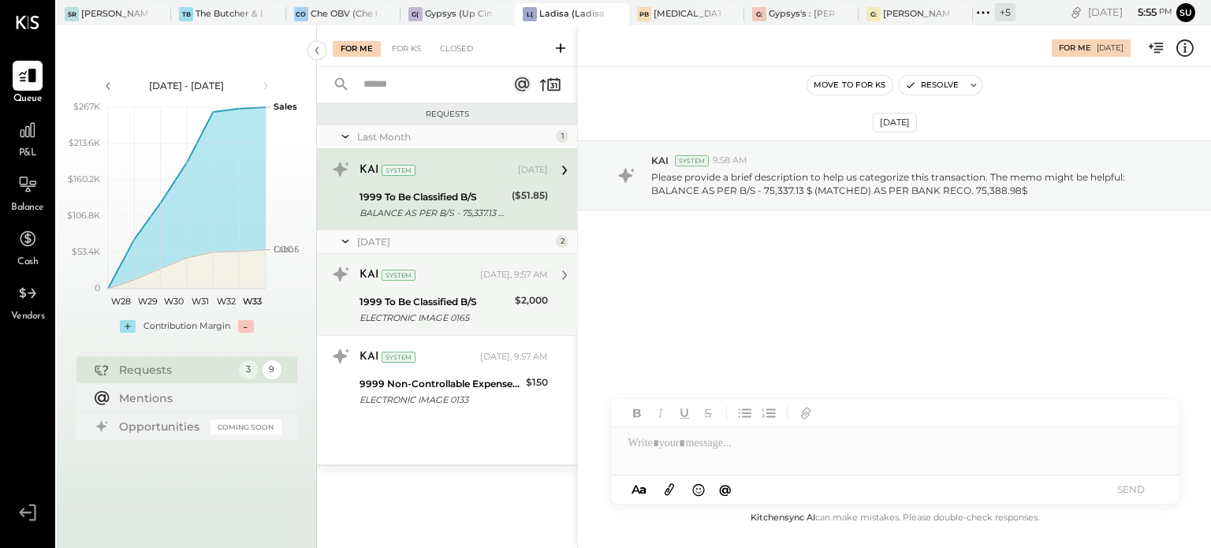
click at [475, 294] on div "1999 To Be Classified B/S" at bounding box center [435, 302] width 151 height 16
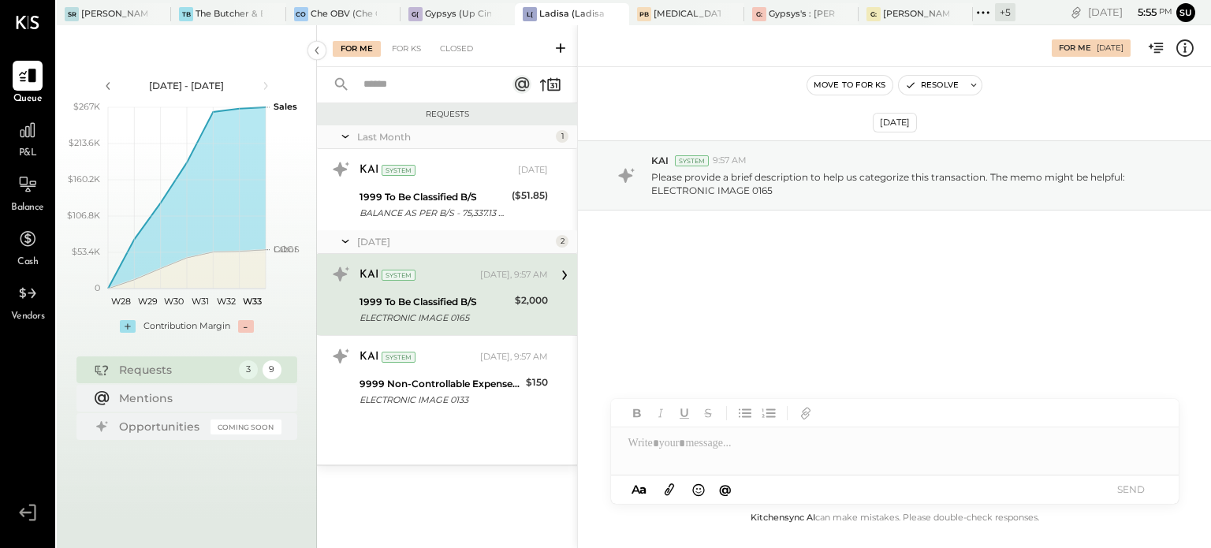
click at [678, 452] on div at bounding box center [895, 443] width 568 height 32
click at [1126, 491] on button "SEND" at bounding box center [1131, 489] width 63 height 21
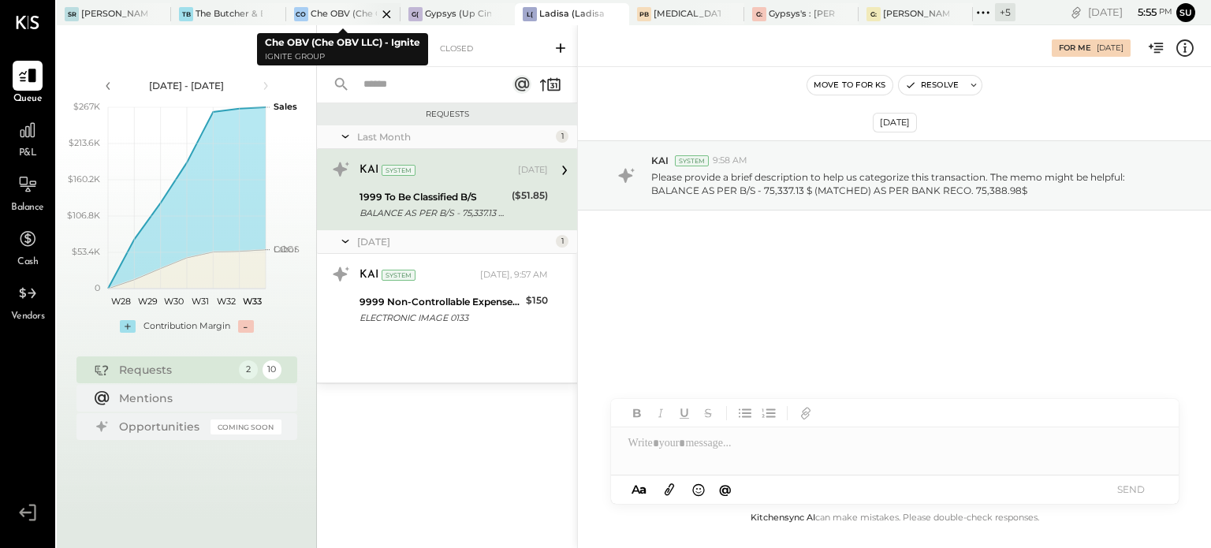
click at [338, 12] on div "Che OBV (Che OBV LLC) - Ignite" at bounding box center [344, 14] width 66 height 13
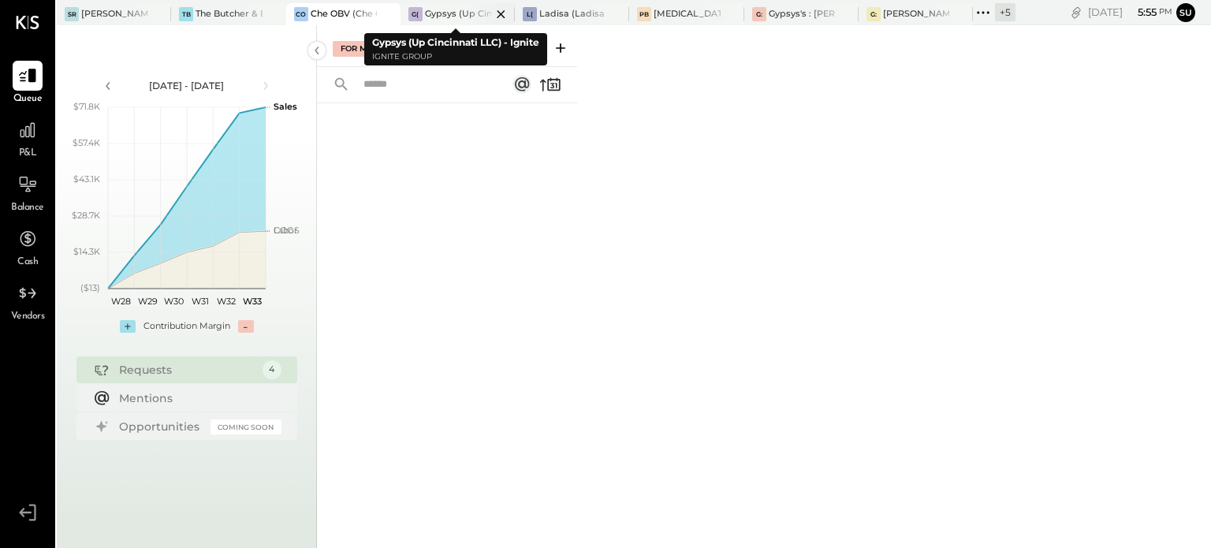
click at [457, 10] on div "Gypsys (Up Cincinnati LLC) - Ignite" at bounding box center [458, 14] width 66 height 13
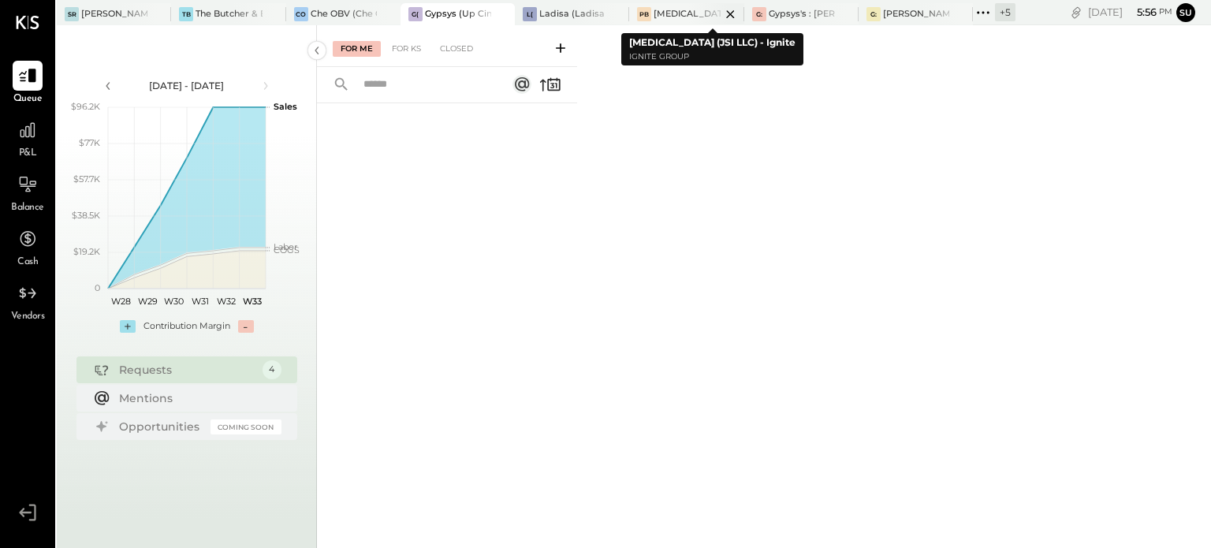
click at [689, 13] on div at bounding box center [716, 13] width 55 height 21
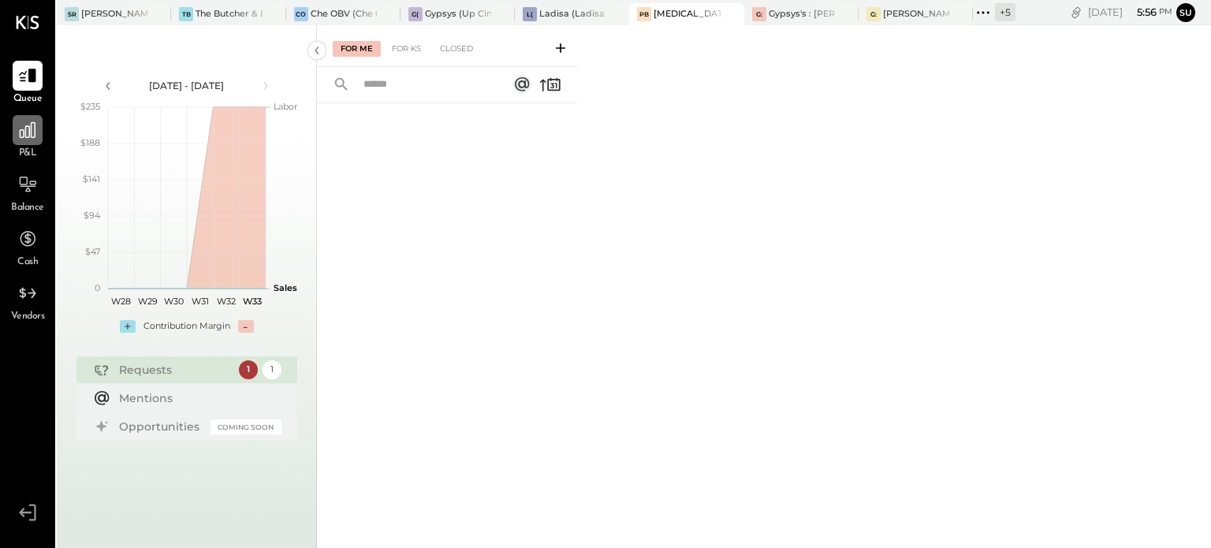
click at [28, 139] on icon at bounding box center [27, 130] width 21 height 21
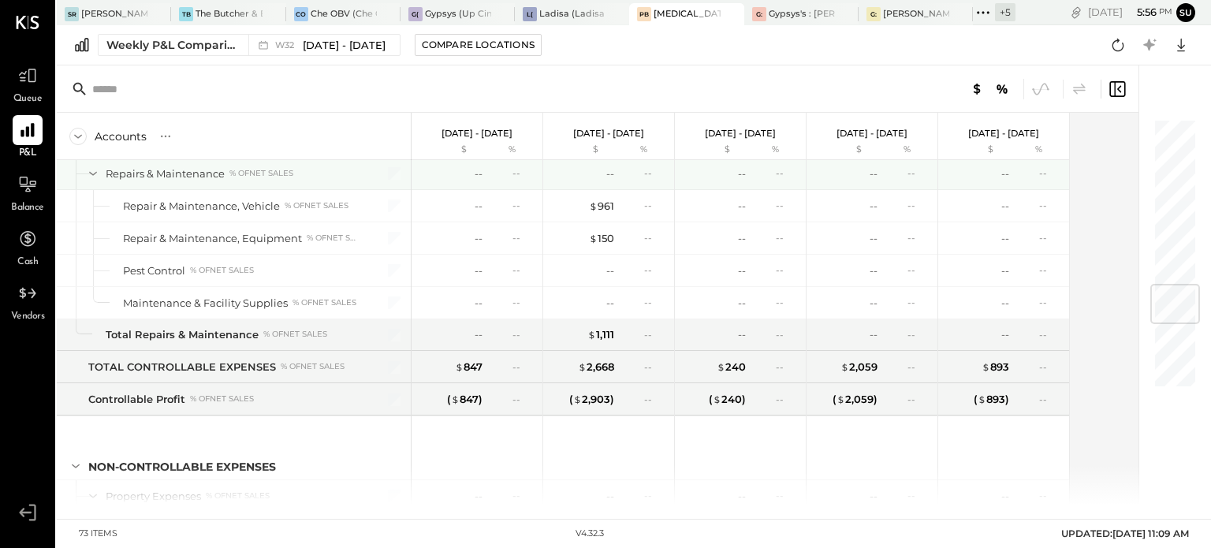
scroll to position [1434, 0]
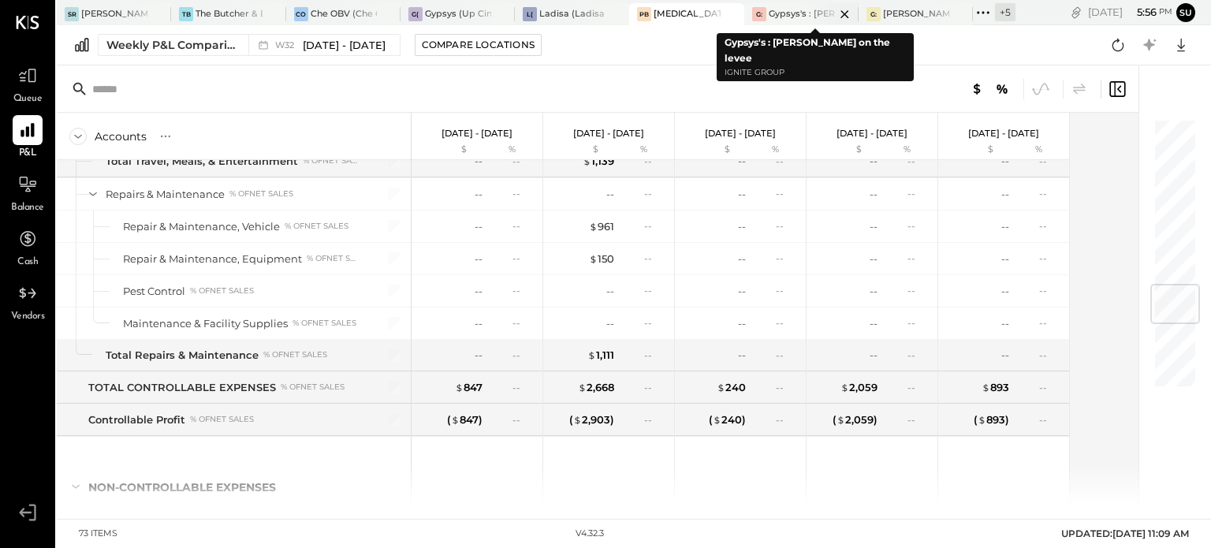
click at [801, 13] on div "Gypsys's : [PERSON_NAME] on the levee" at bounding box center [802, 14] width 66 height 13
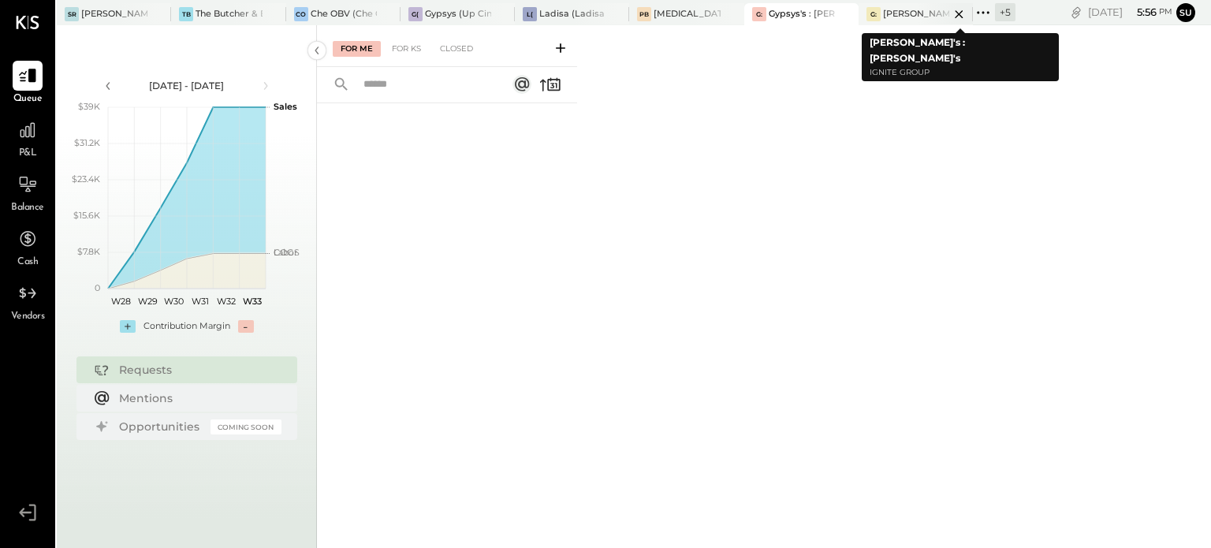
click at [897, 13] on div "[PERSON_NAME]'s : [PERSON_NAME]'s" at bounding box center [916, 14] width 66 height 13
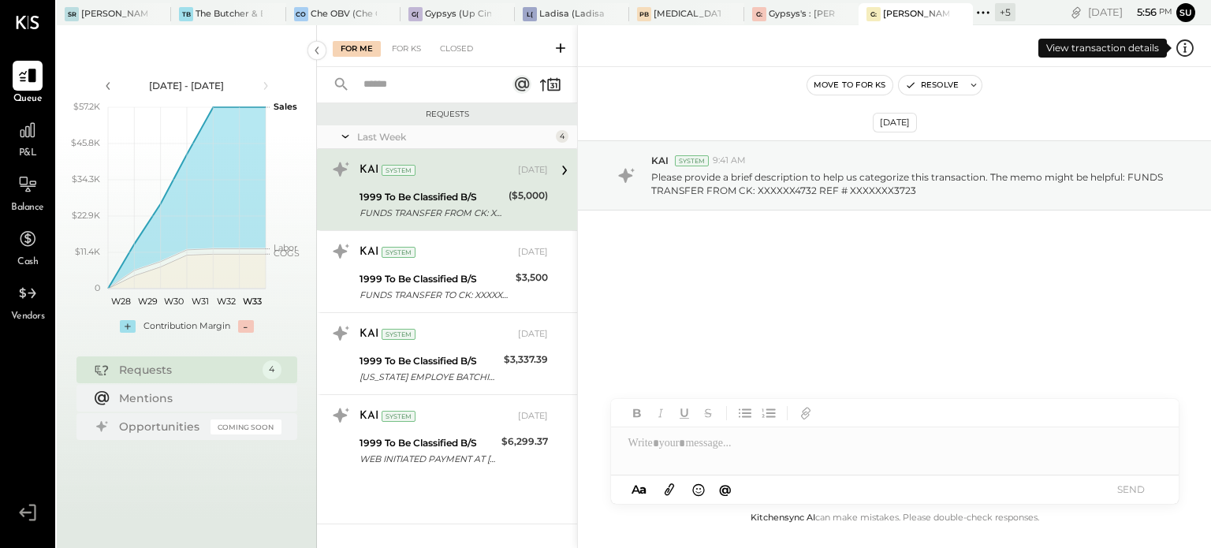
click at [1180, 45] on icon at bounding box center [1185, 48] width 21 height 21
click at [420, 283] on div "For Me For KS Closed Requests Last Week 4 KAI System [DATE] 1999 To Be Classifi…" at bounding box center [764, 286] width 894 height 523
click at [420, 283] on div "1999 To Be Classified B/S" at bounding box center [435, 279] width 151 height 16
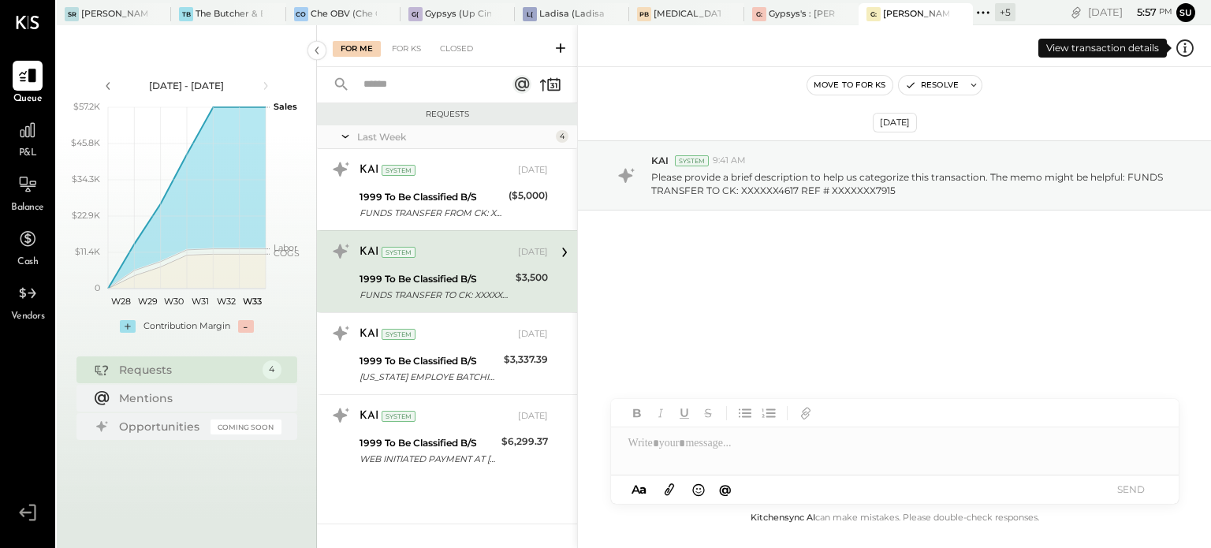
click at [1185, 46] on icon at bounding box center [1185, 48] width 21 height 21
click at [443, 357] on div "For Me For KS Closed Requests Last Week 4 KAI System [DATE] 1999 To Be Classifi…" at bounding box center [764, 286] width 894 height 523
click at [443, 357] on div "1999 To Be Classified B/S" at bounding box center [430, 361] width 140 height 16
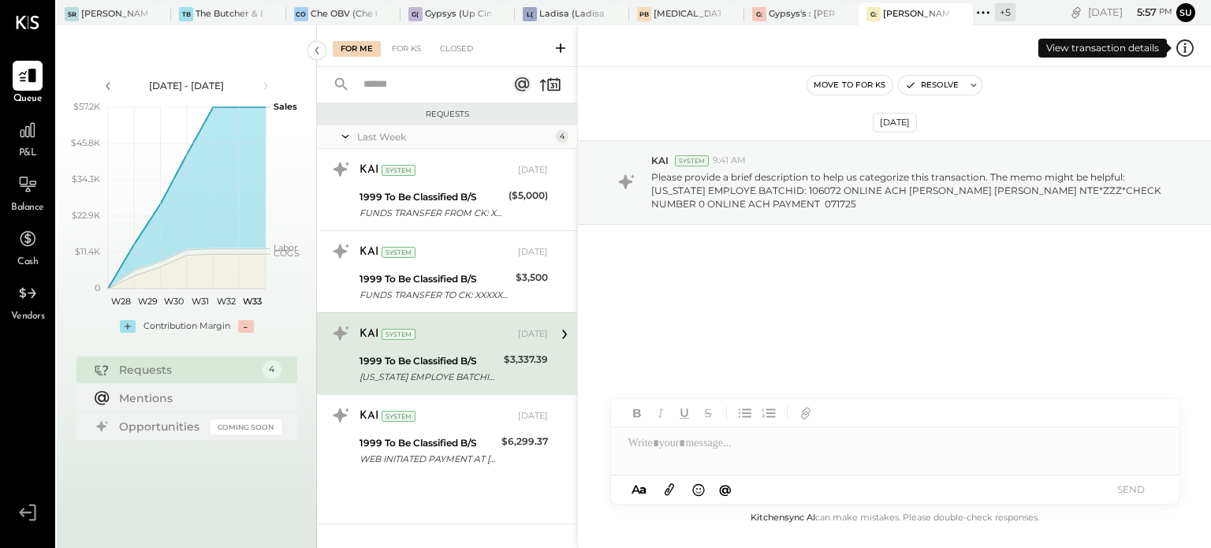
click at [1189, 50] on icon at bounding box center [1185, 48] width 21 height 21
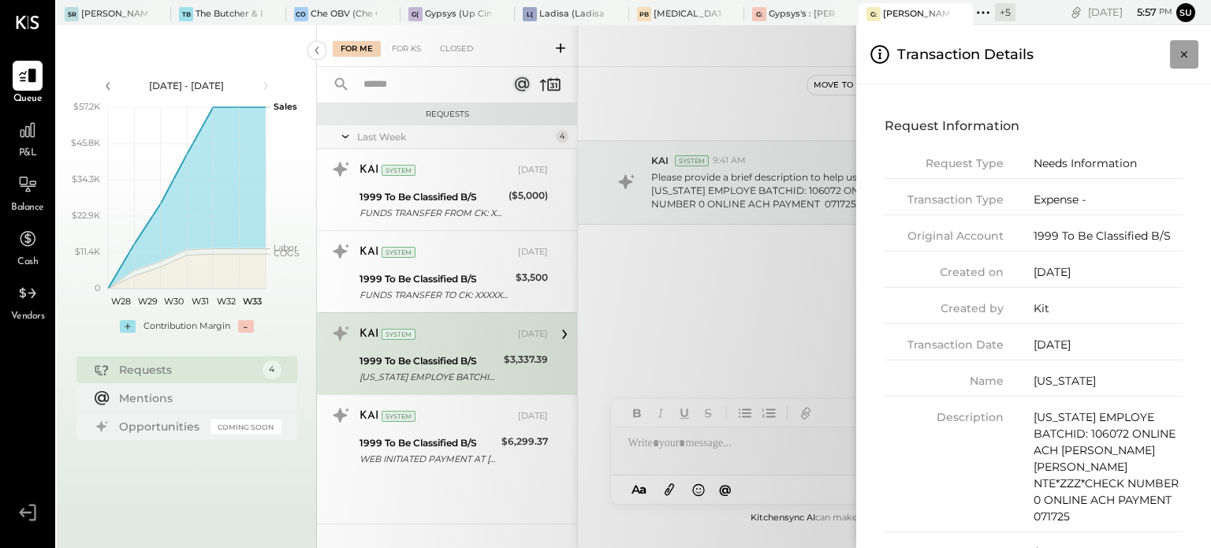
click at [1181, 54] on icon "Close panel" at bounding box center [1185, 55] width 16 height 16
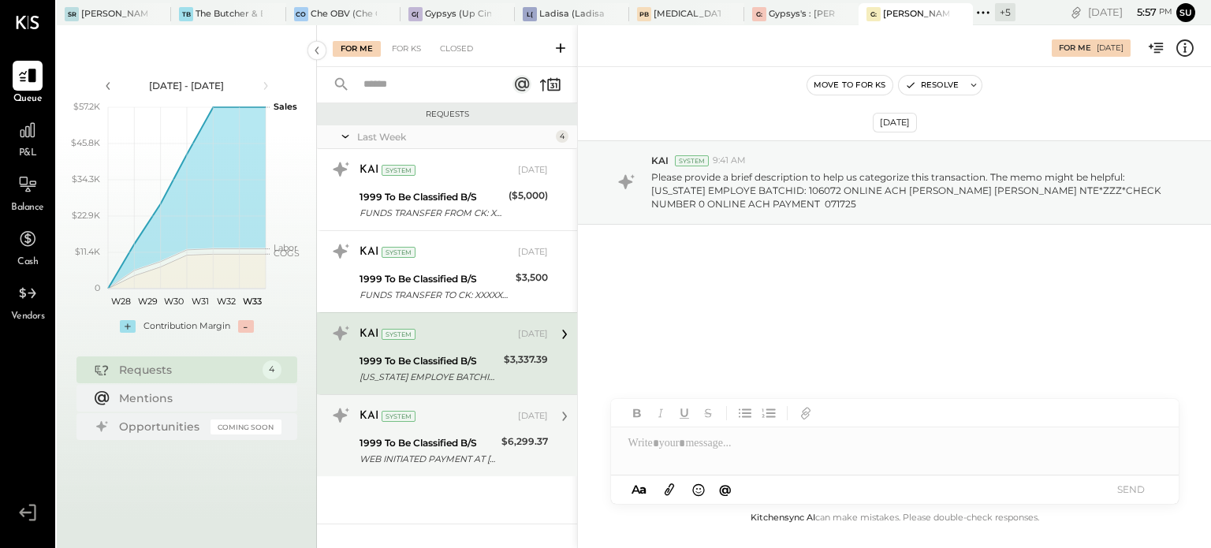
click at [450, 429] on div "KAI System [DATE] 1999 To Be Classified B/S WEB INITIATED PAYMENT AT [US_STATE]…" at bounding box center [454, 435] width 189 height 65
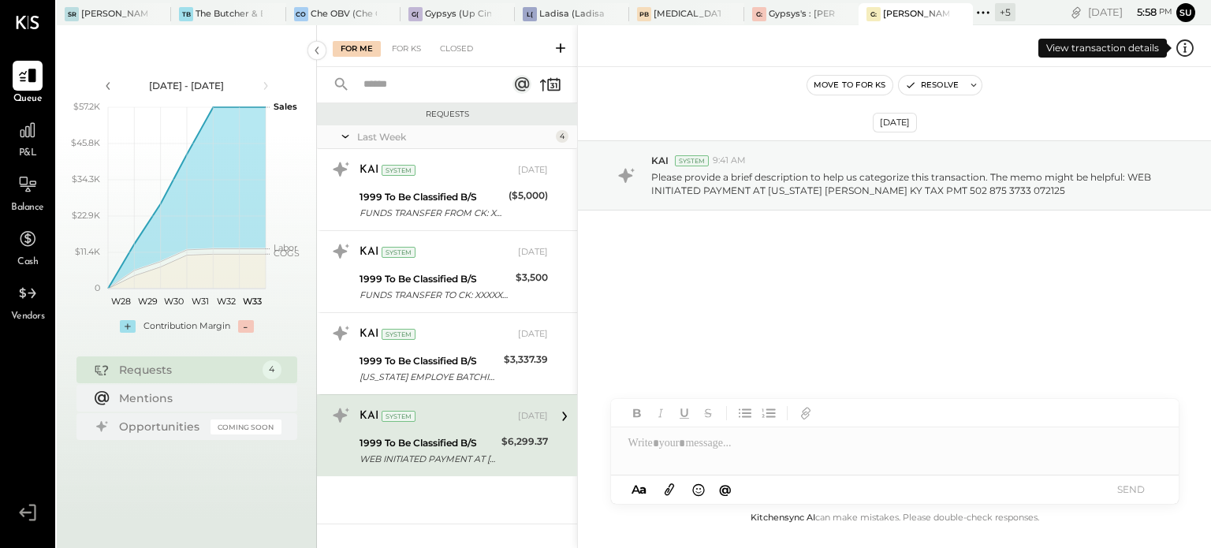
click at [1180, 48] on icon at bounding box center [1185, 48] width 21 height 21
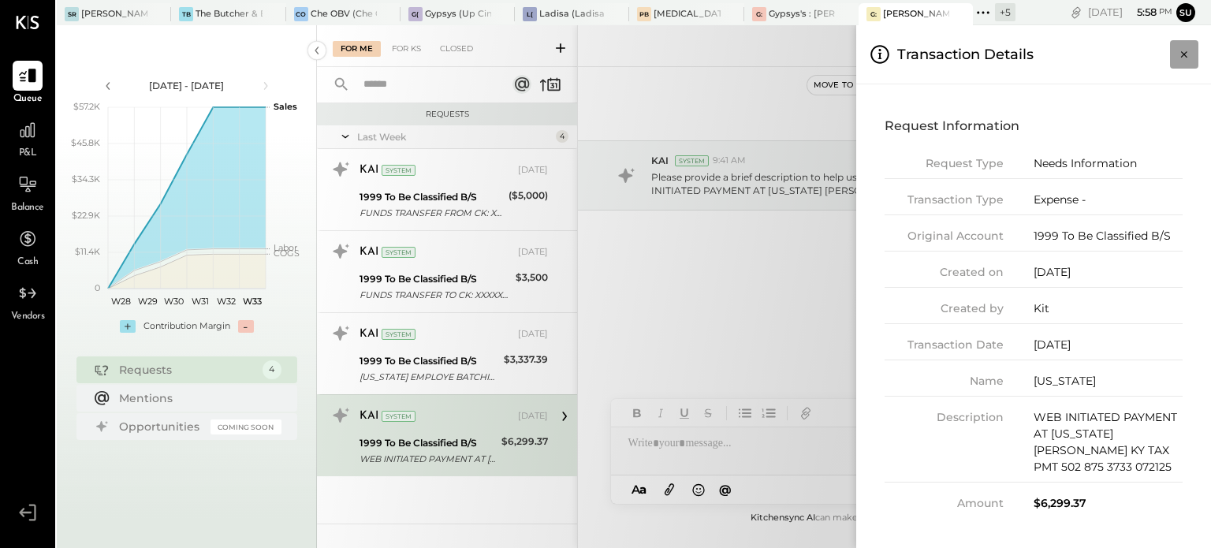
click at [1185, 60] on icon "Close panel" at bounding box center [1185, 55] width 16 height 16
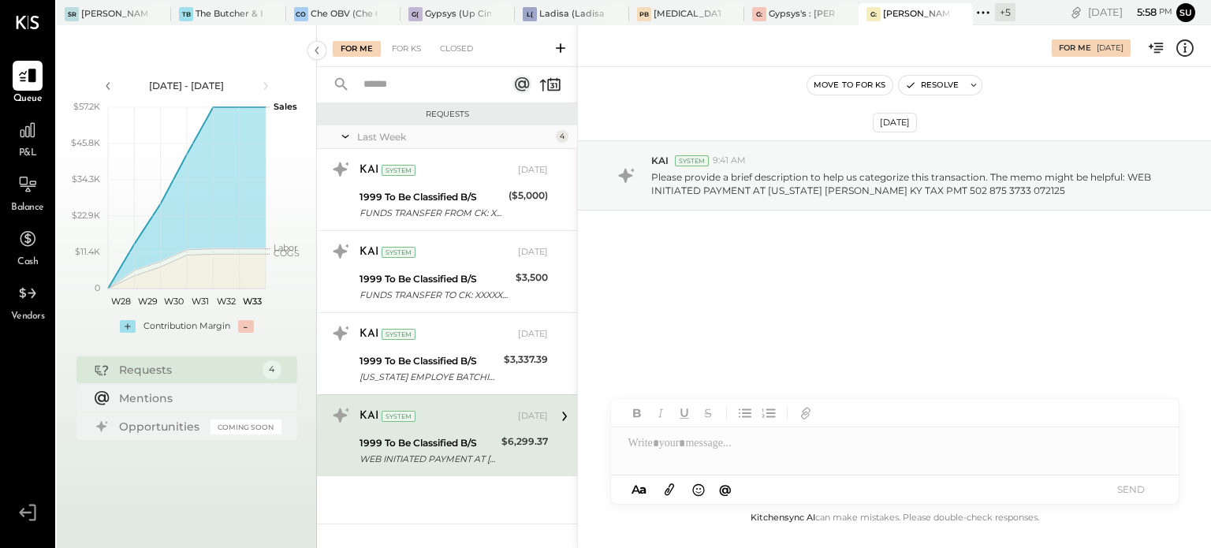
click at [984, 7] on icon at bounding box center [983, 12] width 21 height 21
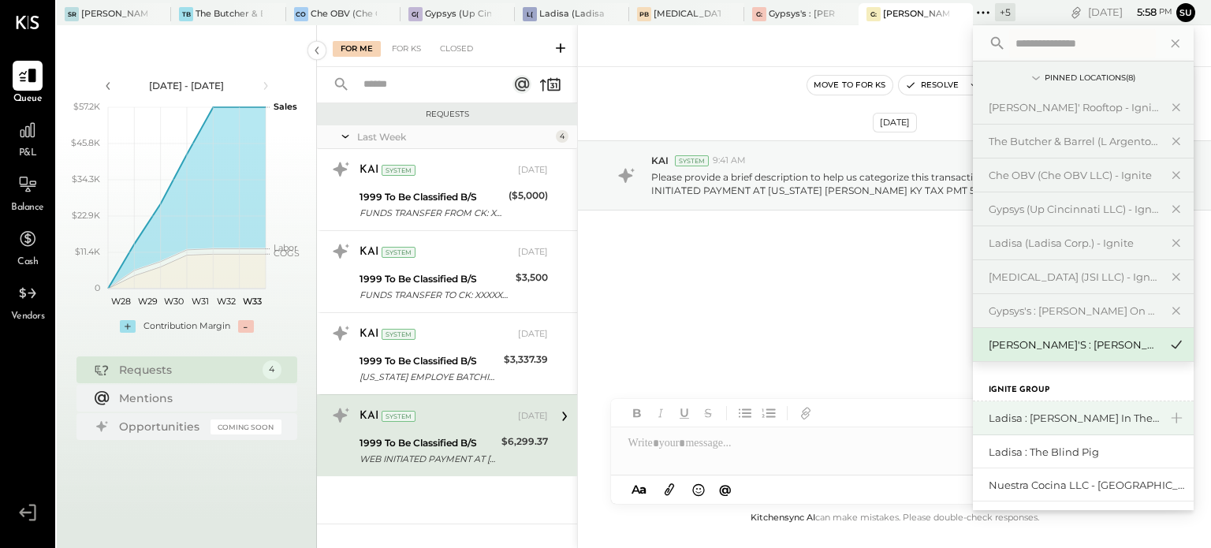
click at [994, 416] on div "Ladisa : [PERSON_NAME] in the Alley" at bounding box center [1074, 418] width 170 height 15
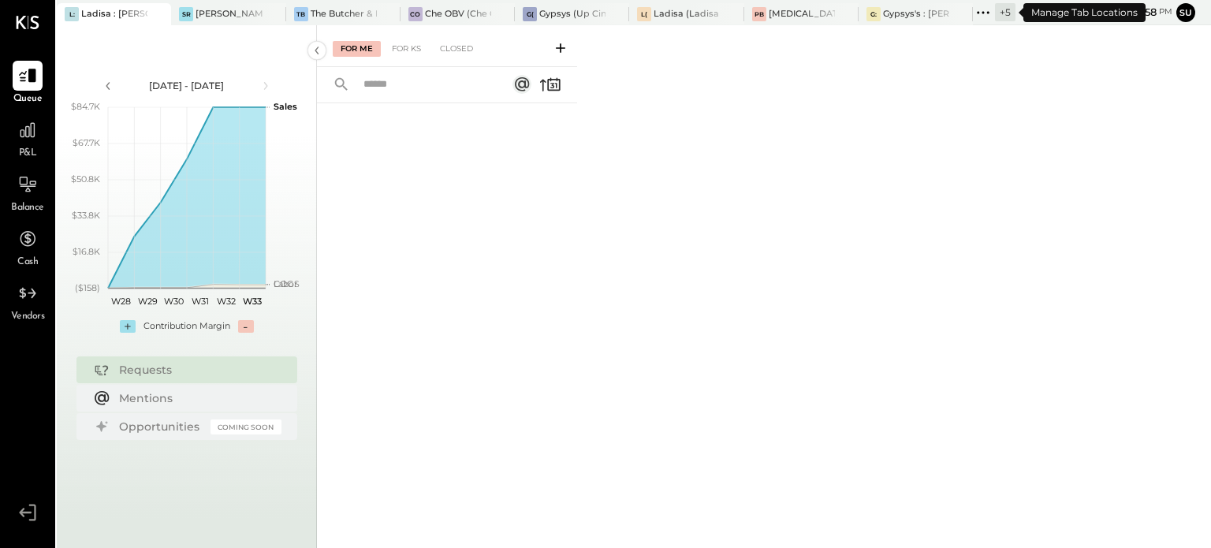
click at [985, 9] on icon at bounding box center [983, 12] width 21 height 21
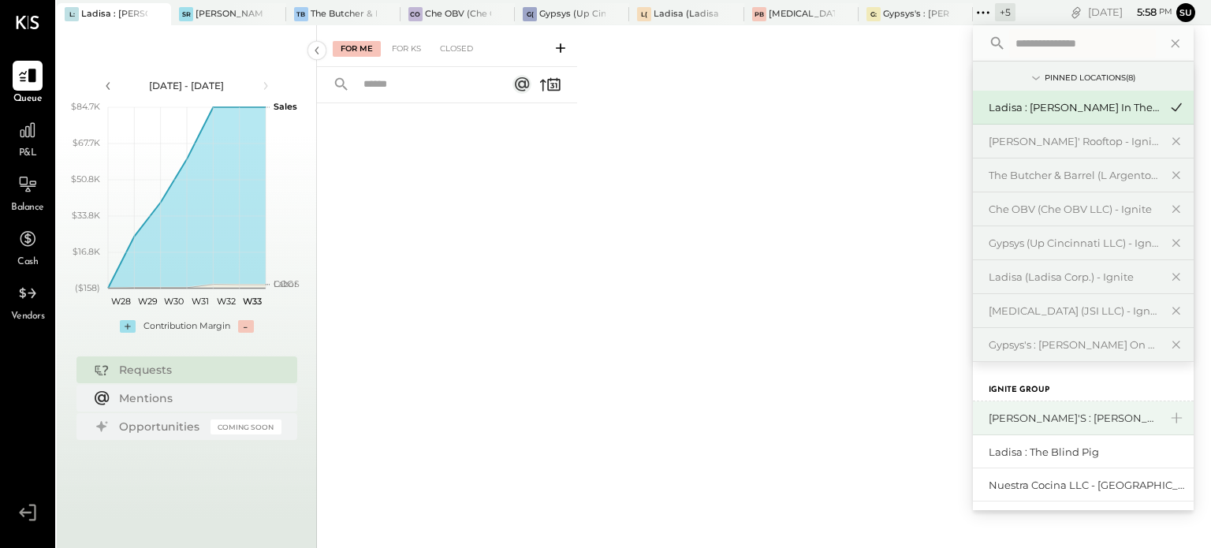
click at [1015, 417] on div "[PERSON_NAME]'s : [PERSON_NAME]'s" at bounding box center [1074, 418] width 170 height 15
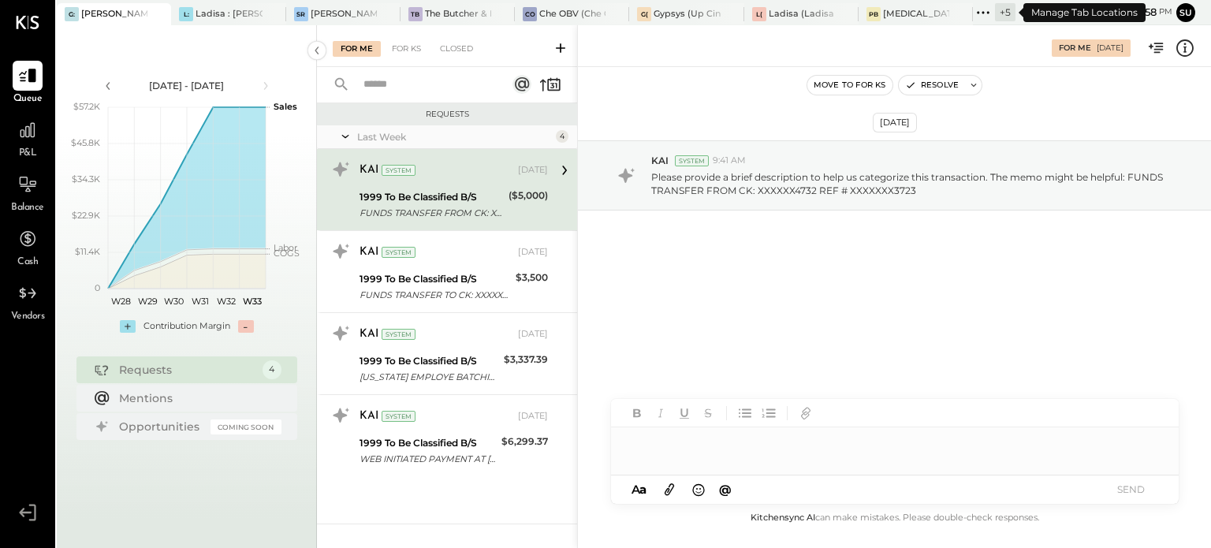
click at [985, 8] on icon at bounding box center [983, 12] width 21 height 21
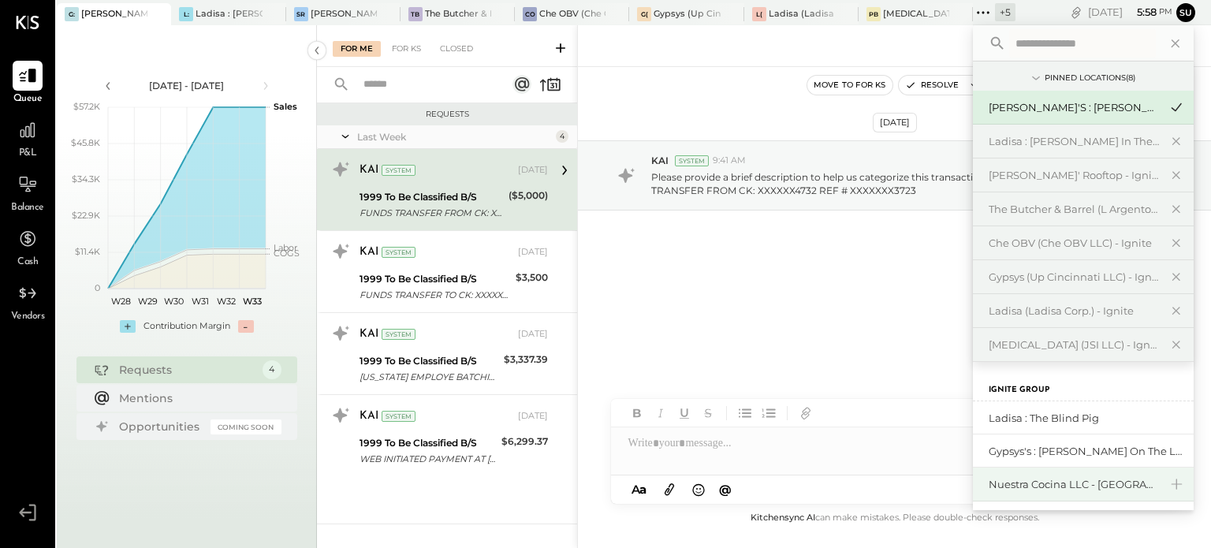
click at [1052, 480] on div "Nuestra Cocina LLC - [GEOGRAPHIC_DATA]" at bounding box center [1074, 484] width 170 height 15
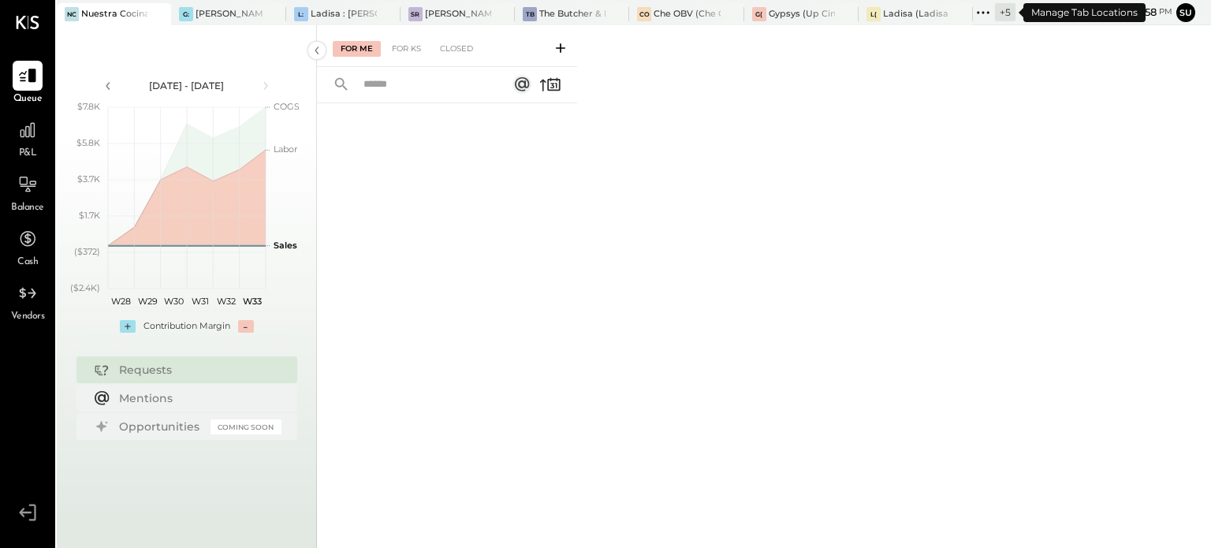
click at [983, 9] on icon at bounding box center [983, 12] width 21 height 21
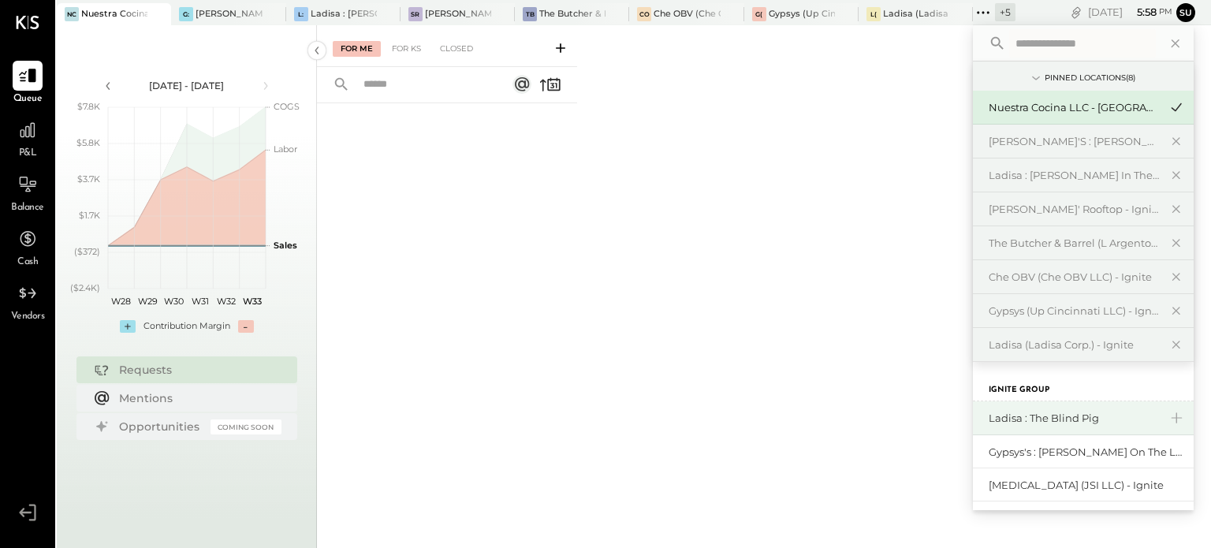
click at [1021, 412] on div "Ladisa : The Blind Pig" at bounding box center [1074, 418] width 170 height 15
